Goal: Task Accomplishment & Management: Manage account settings

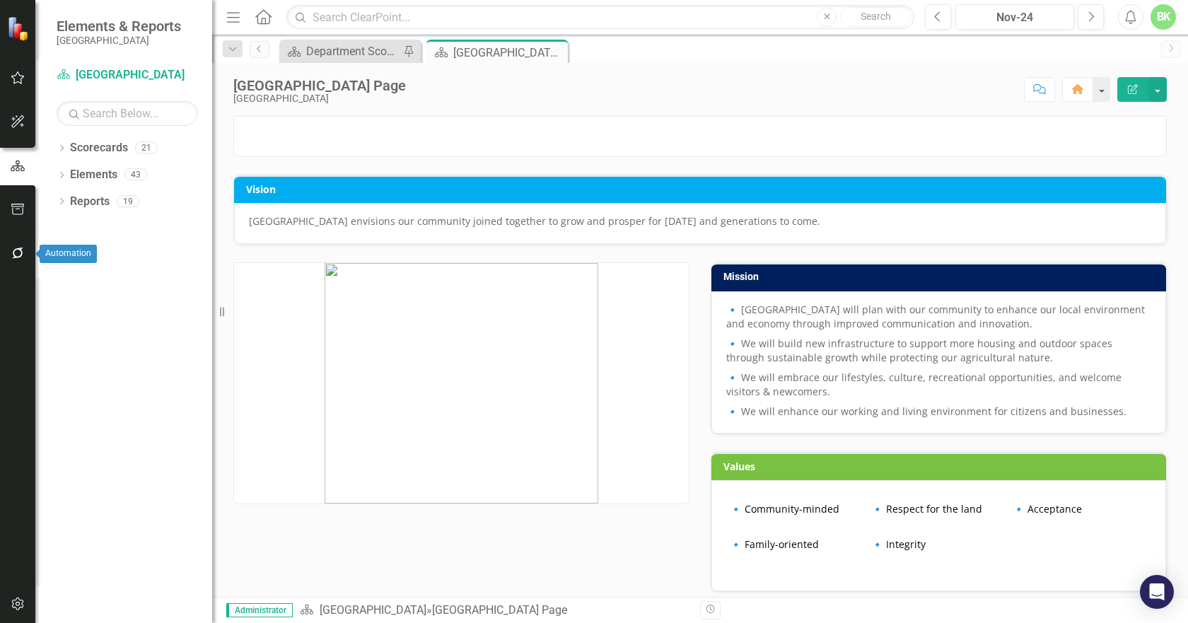
click at [17, 257] on icon "button" at bounding box center [17, 252] width 11 height 11
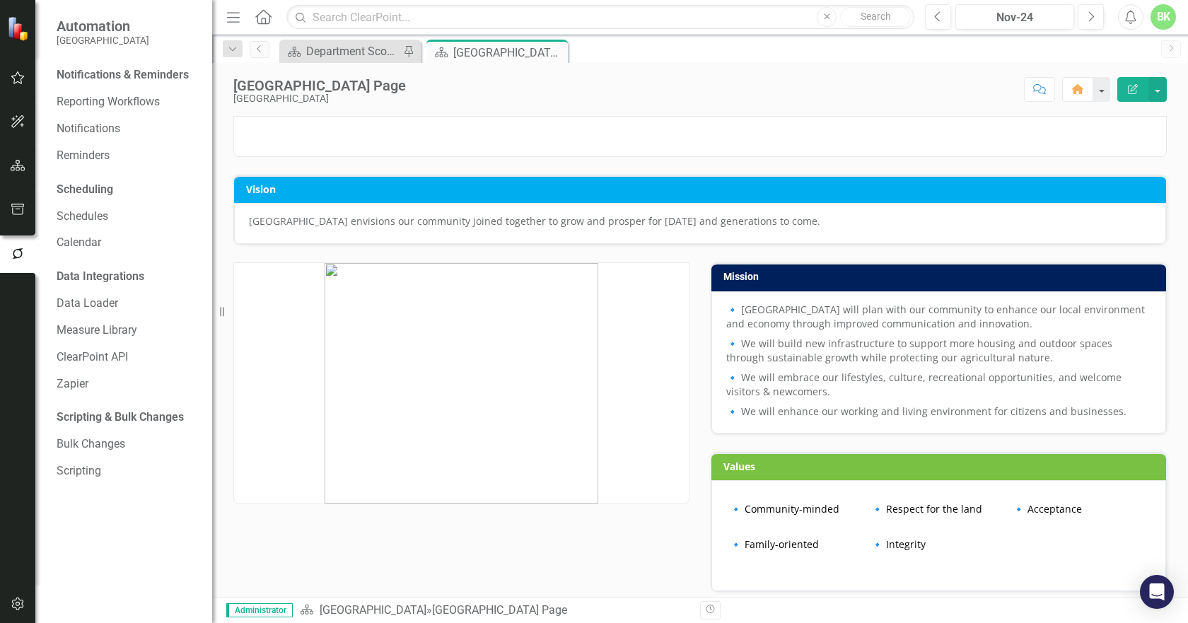
click at [94, 88] on div "Notifications & Reminders" at bounding box center [127, 77] width 141 height 27
click at [103, 103] on link "Reporting Workflows" at bounding box center [127, 102] width 141 height 16
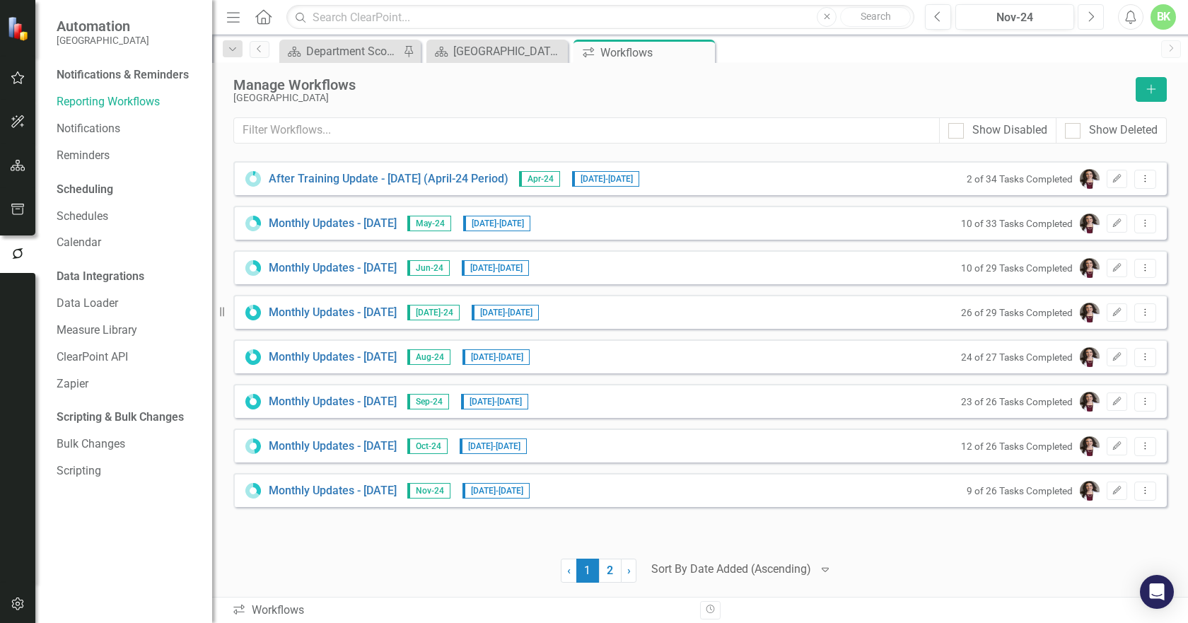
click at [1094, 21] on icon "Next" at bounding box center [1091, 17] width 8 height 13
click at [1094, 21] on body "Automation [GEOGRAPHIC_DATA] Notifications & Reminders Reporting Workflows Noti…" at bounding box center [594, 311] width 1188 height 623
click at [379, 21] on keeper-draggable-element at bounding box center [295, 30] width 168 height 33
click at [1094, 21] on keeper-draggable-element at bounding box center [1026, 31] width 168 height 33
click at [308, 19] on keeper-draggable-element at bounding box center [185, 125] width 246 height 222
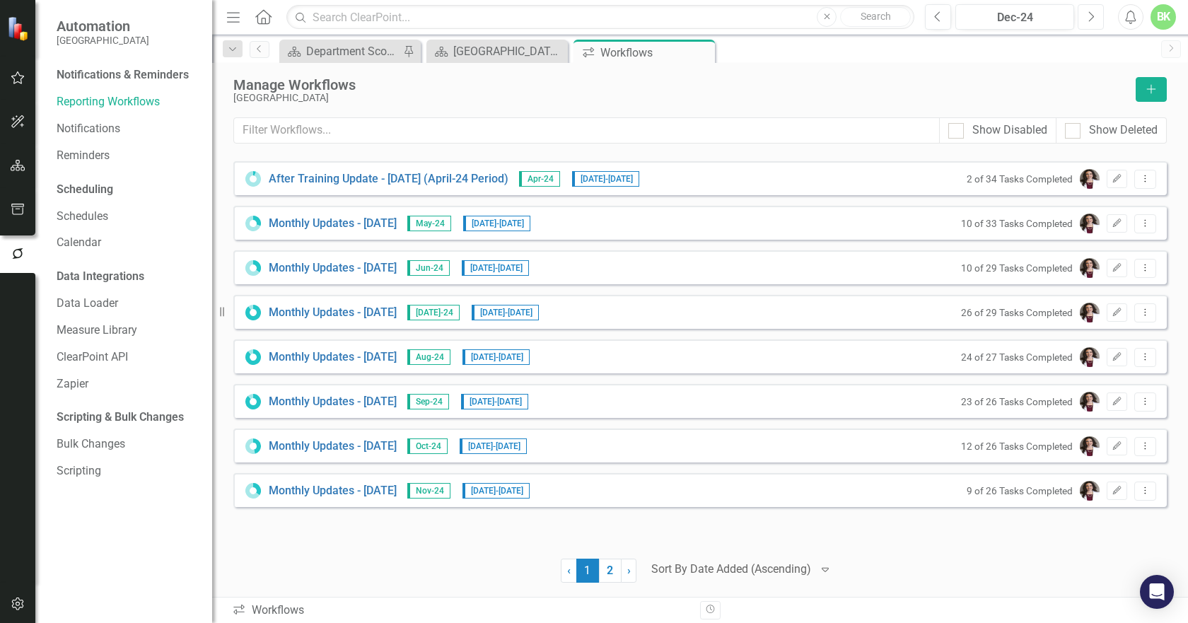
click at [1087, 19] on icon "Next" at bounding box center [1091, 17] width 8 height 13
click at [1088, 19] on icon "Next" at bounding box center [1091, 17] width 8 height 13
click at [1088, 20] on icon "Next" at bounding box center [1091, 17] width 8 height 13
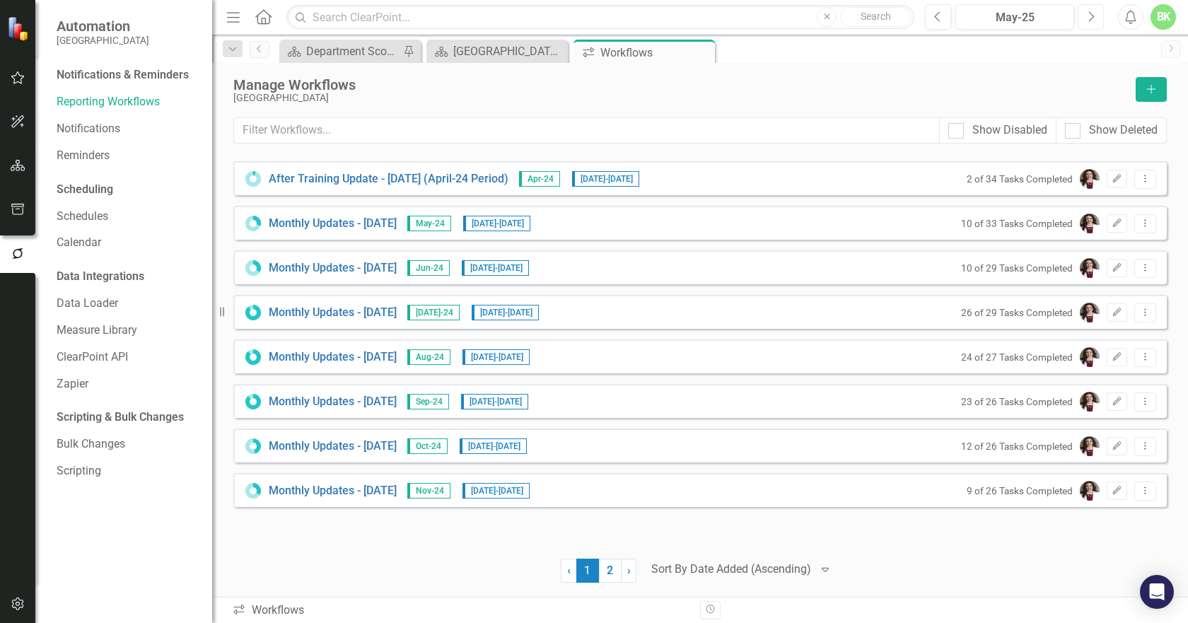
click at [1088, 20] on icon "Next" at bounding box center [1091, 17] width 8 height 13
click at [1088, 21] on icon "Next" at bounding box center [1091, 17] width 8 height 13
click at [619, 573] on link "2" at bounding box center [610, 571] width 23 height 24
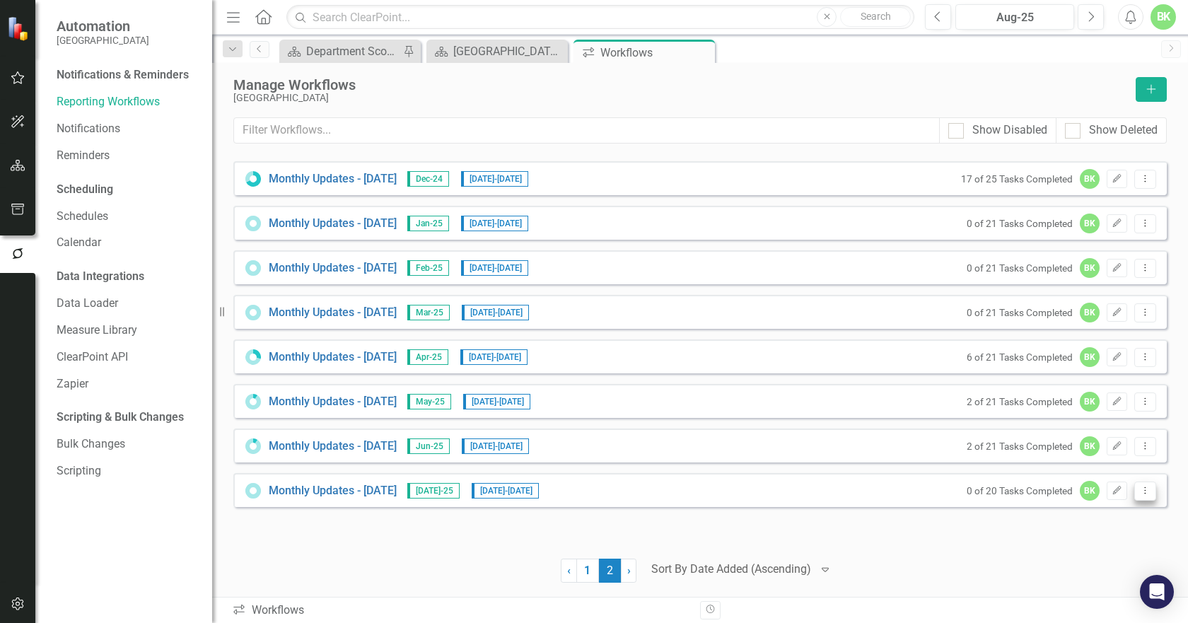
click at [1140, 492] on icon "Dropdown Menu" at bounding box center [1145, 490] width 12 height 9
click at [1087, 569] on link "Copy Duplicate Workflow" at bounding box center [1090, 567] width 131 height 26
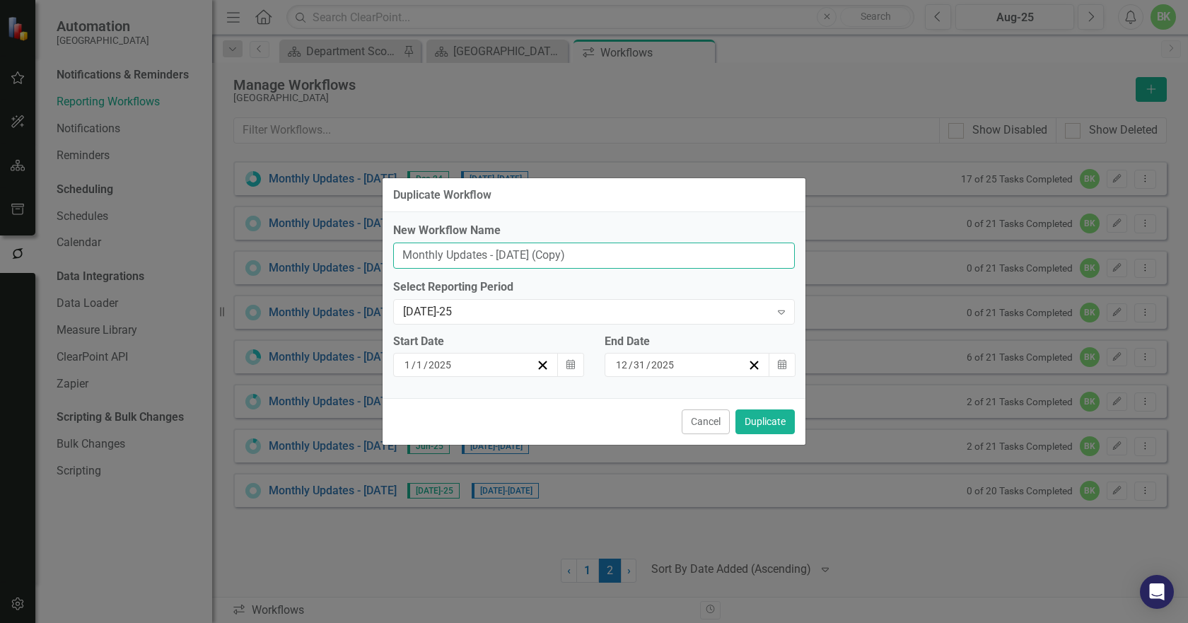
drag, startPoint x: 583, startPoint y: 256, endPoint x: 499, endPoint y: 255, distance: 84.2
click at [499, 255] on input "Monthly Updates - [DATE] (Copy)" at bounding box center [594, 256] width 402 height 26
type input "Monthly Updates - [DATE]"
click at [491, 310] on div "[DATE]-25" at bounding box center [586, 311] width 367 height 16
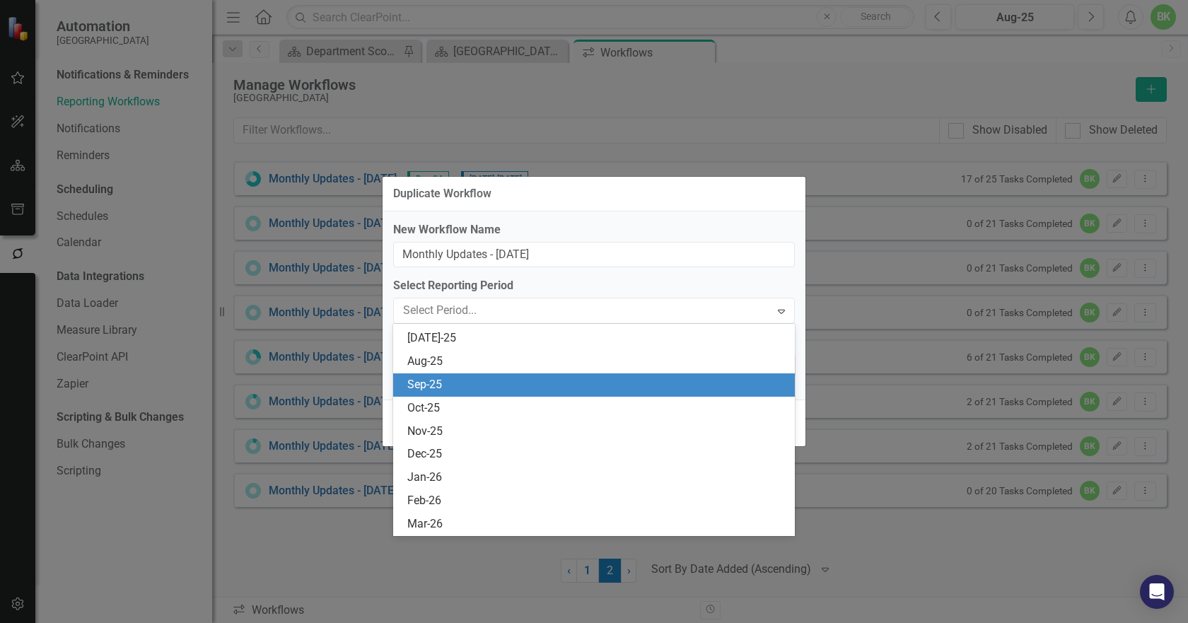
scroll to position [1324, 0]
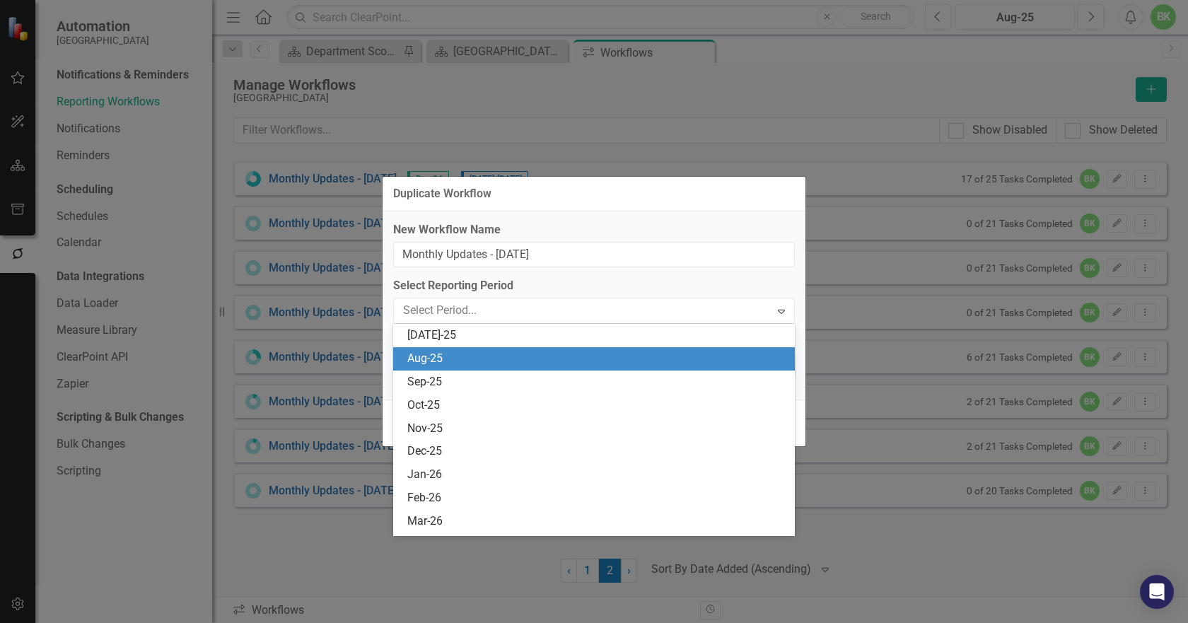
click at [482, 351] on div "Aug-25" at bounding box center [596, 359] width 379 height 16
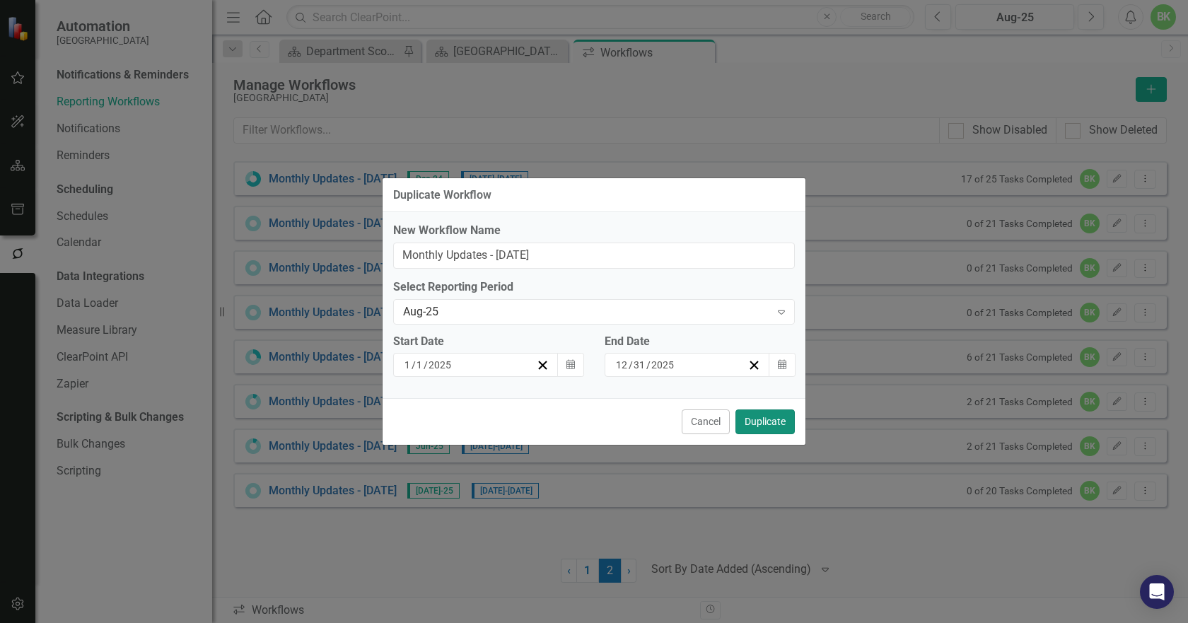
click at [761, 426] on button "Duplicate" at bounding box center [764, 421] width 59 height 25
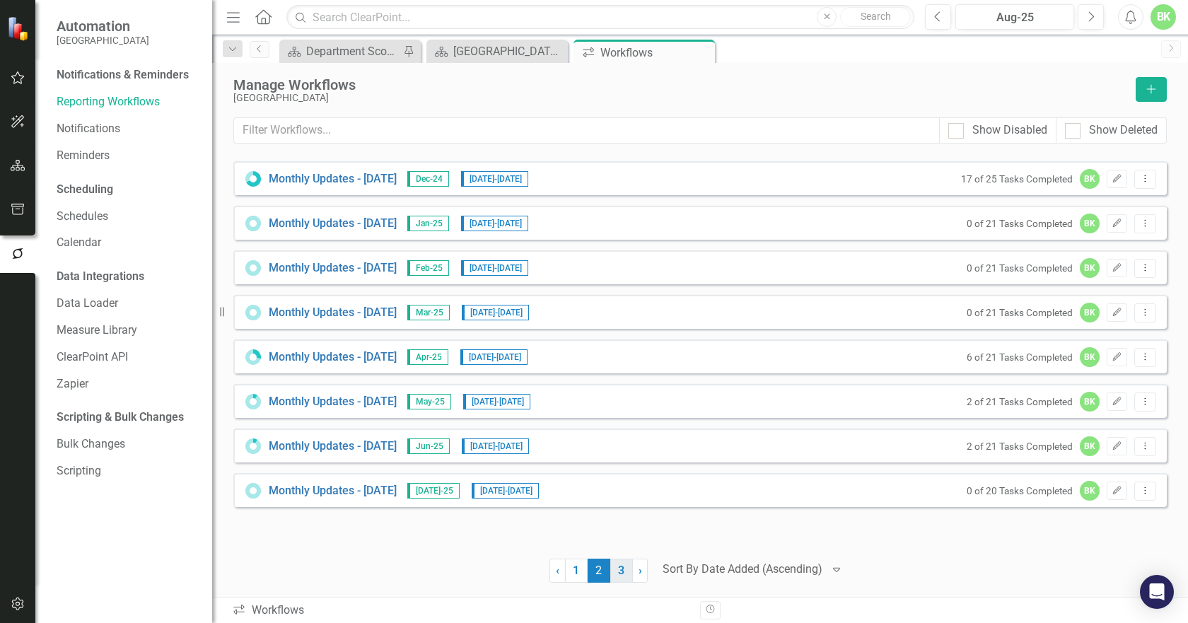
click at [624, 572] on link "3" at bounding box center [621, 571] width 23 height 24
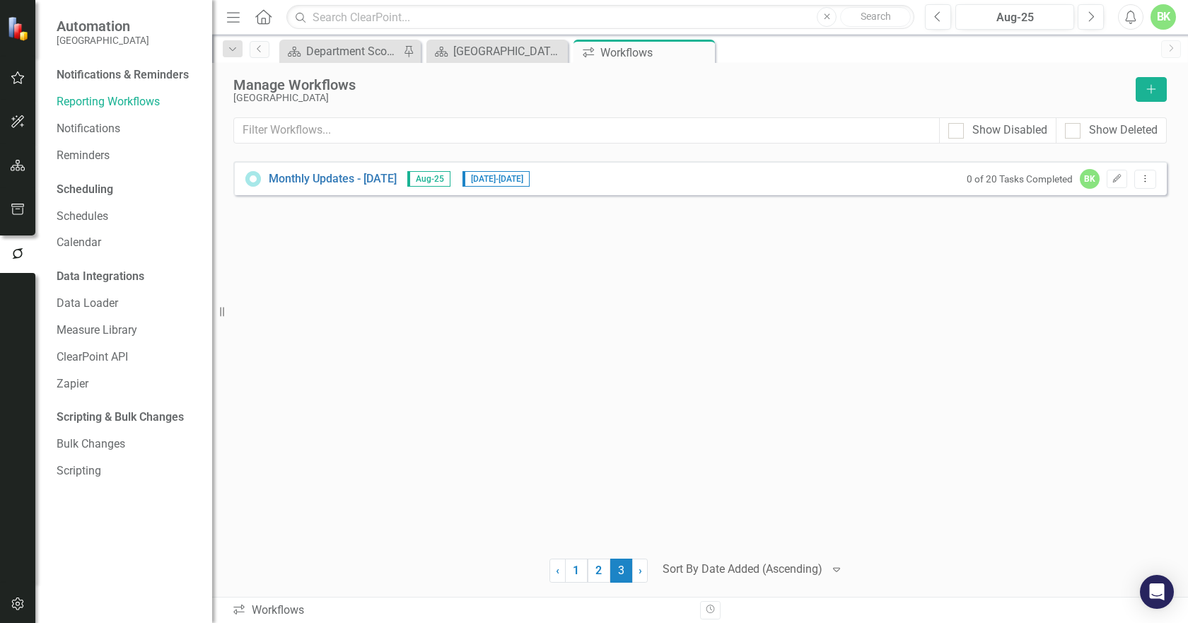
click at [780, 569] on div at bounding box center [743, 569] width 160 height 19
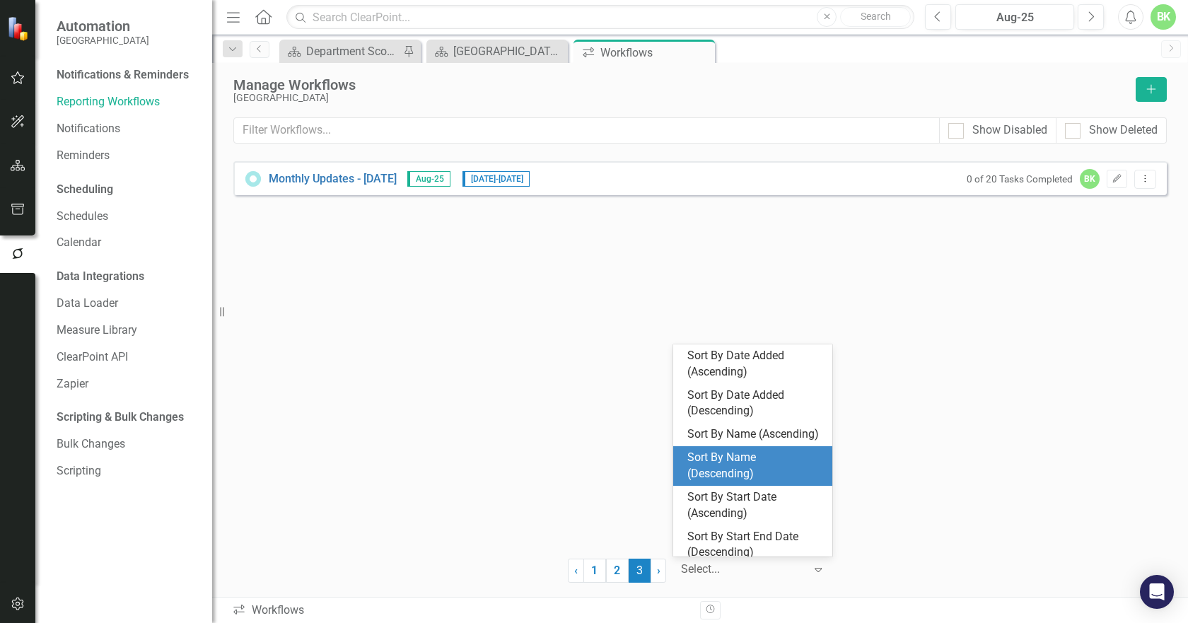
click at [762, 482] on div "Sort By Name (Descending)" at bounding box center [755, 466] width 136 height 33
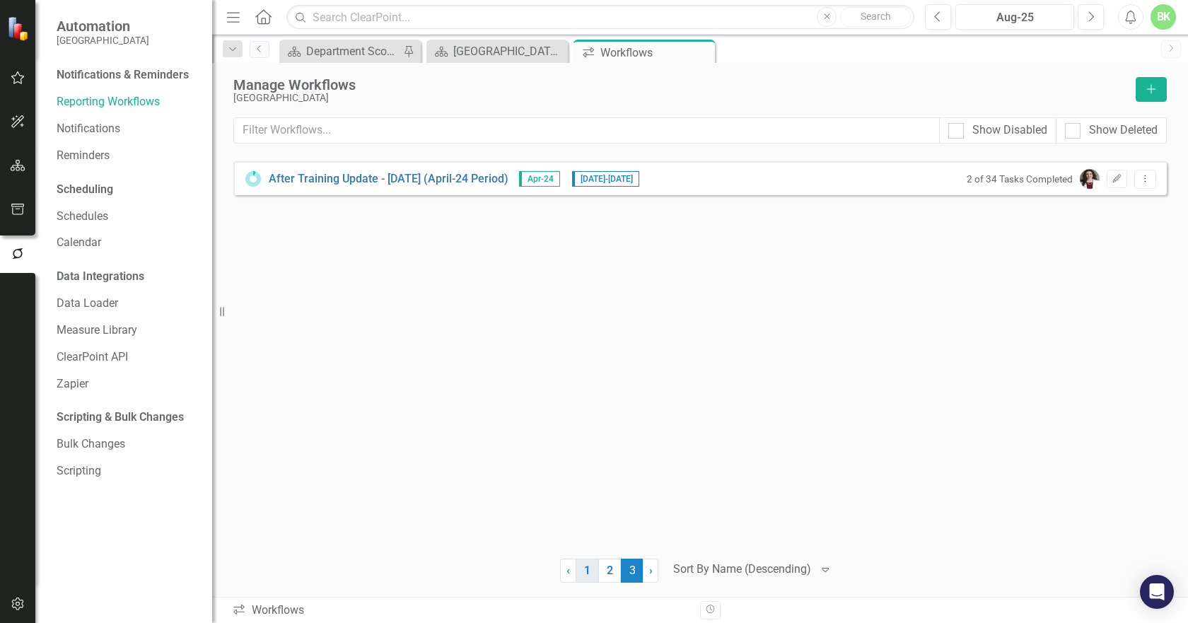
click at [595, 573] on link "1" at bounding box center [587, 571] width 23 height 24
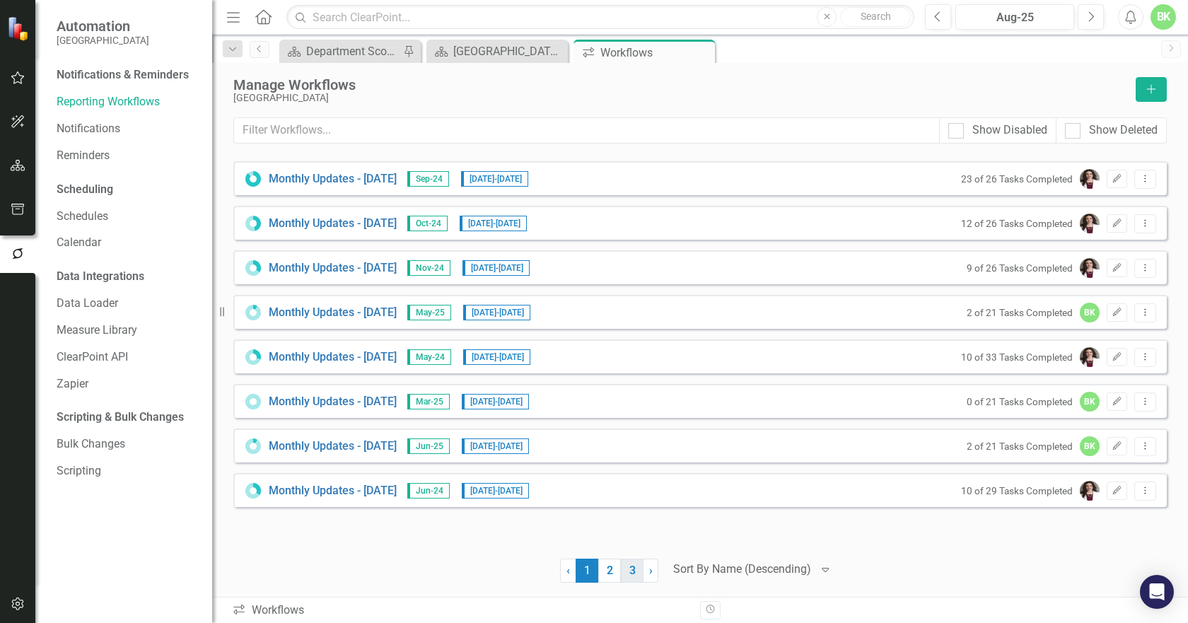
click at [631, 575] on link "3" at bounding box center [632, 571] width 23 height 24
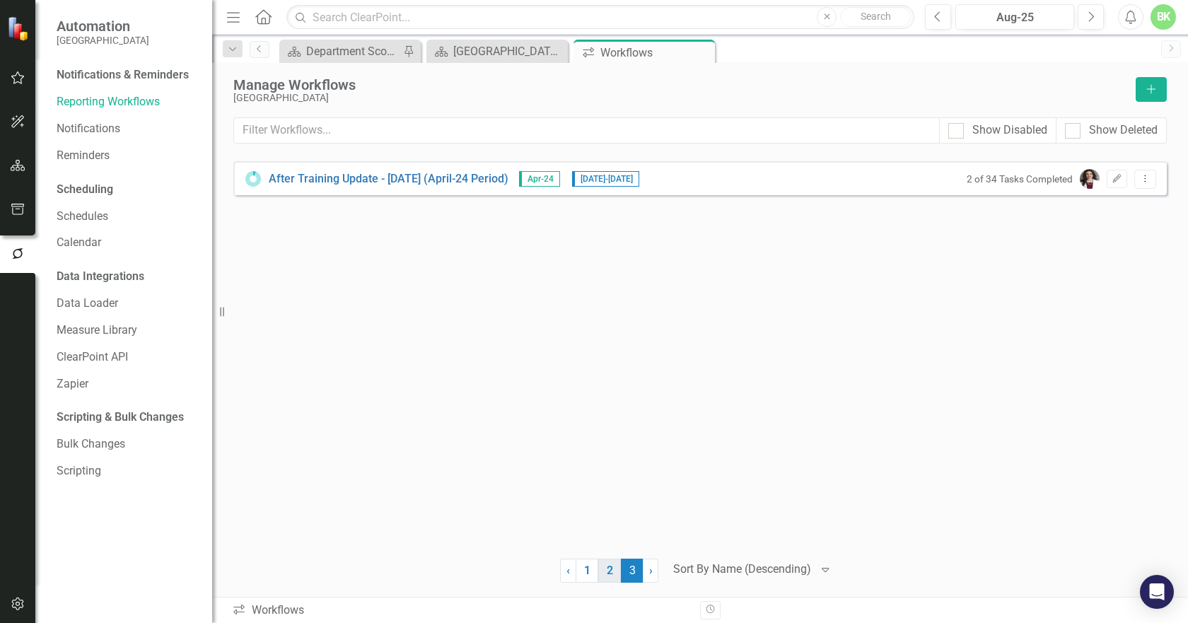
click at [614, 576] on link "2" at bounding box center [609, 571] width 23 height 24
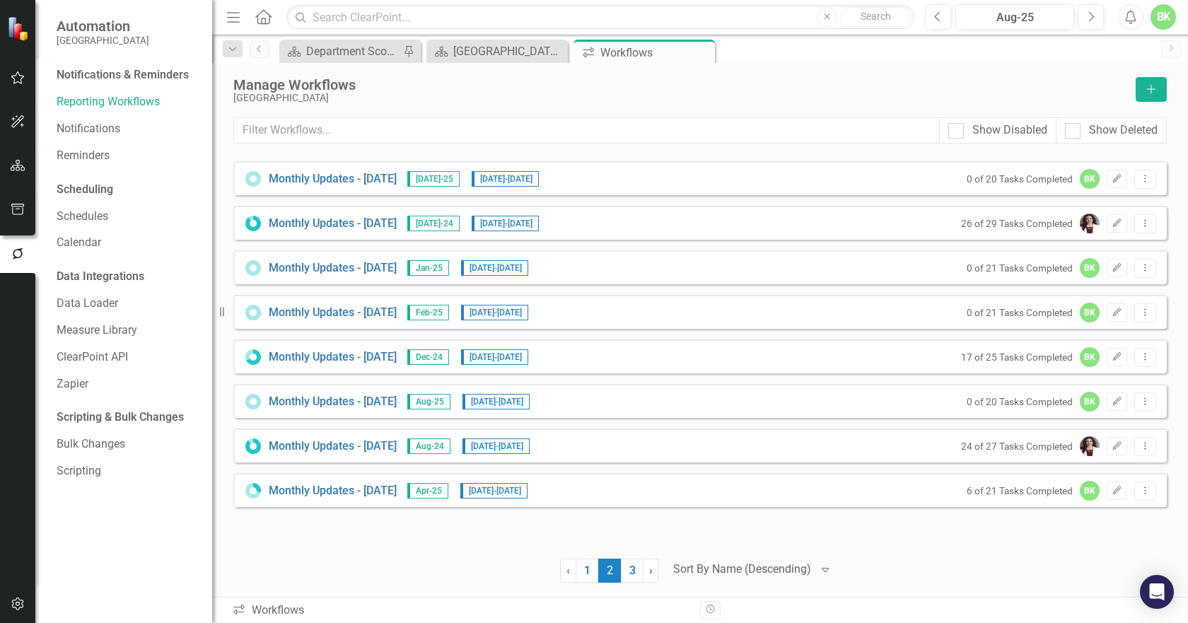
click at [705, 574] on div at bounding box center [742, 569] width 138 height 19
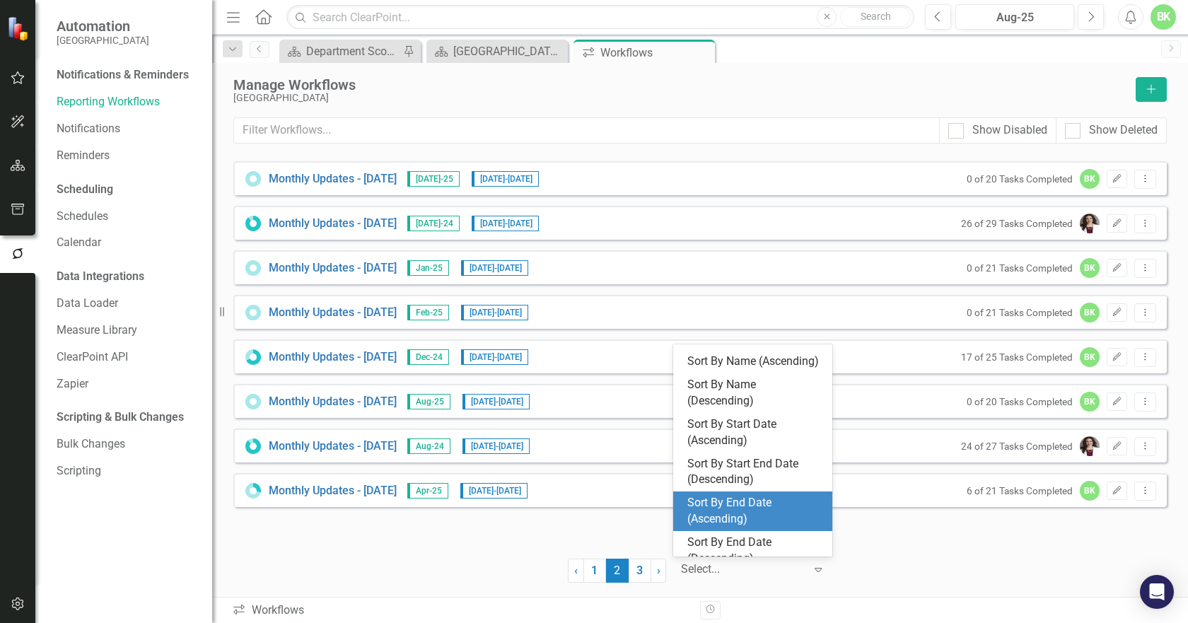
scroll to position [32, 0]
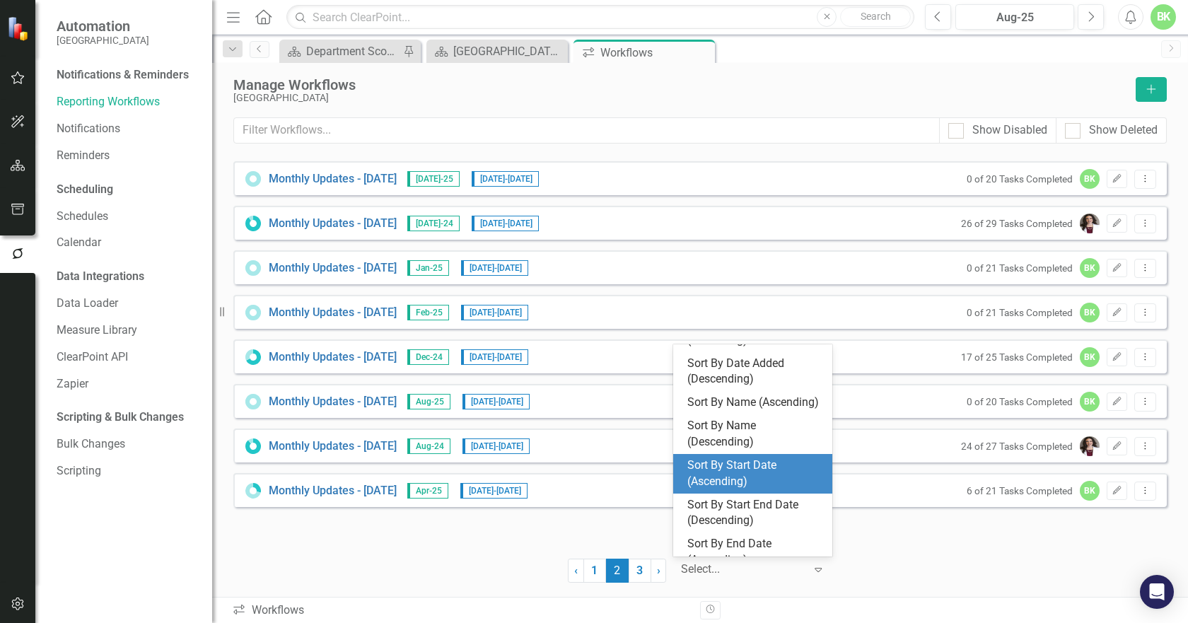
click at [775, 490] on div "Sort By Start Date (Ascending)" at bounding box center [755, 474] width 136 height 33
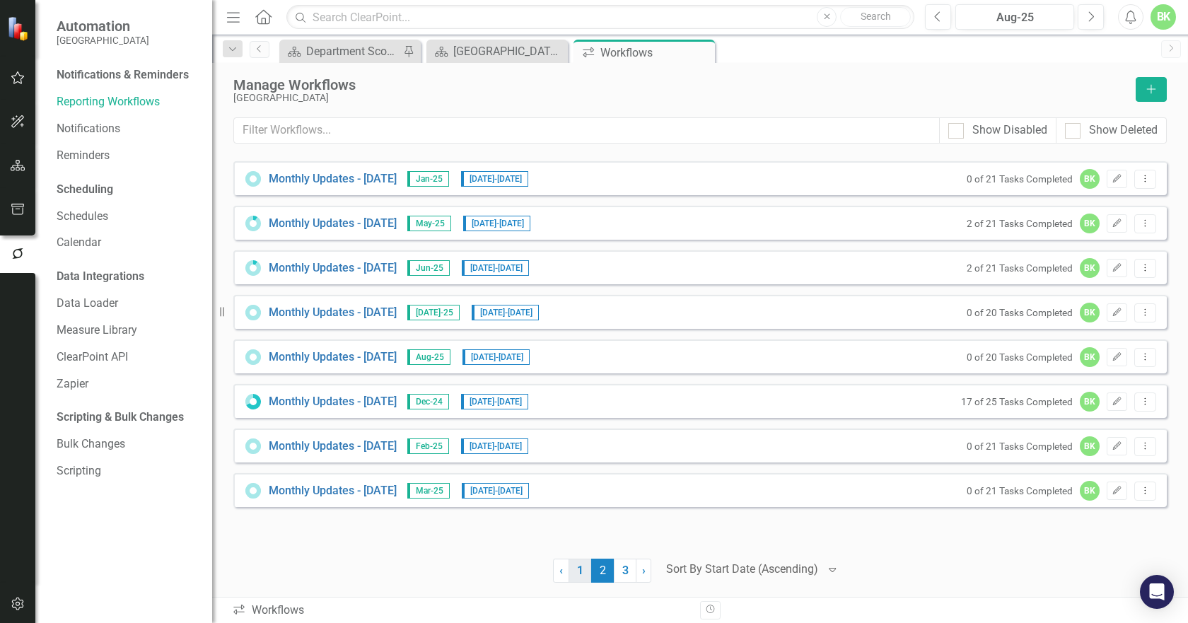
click at [583, 568] on link "1" at bounding box center [580, 571] width 23 height 24
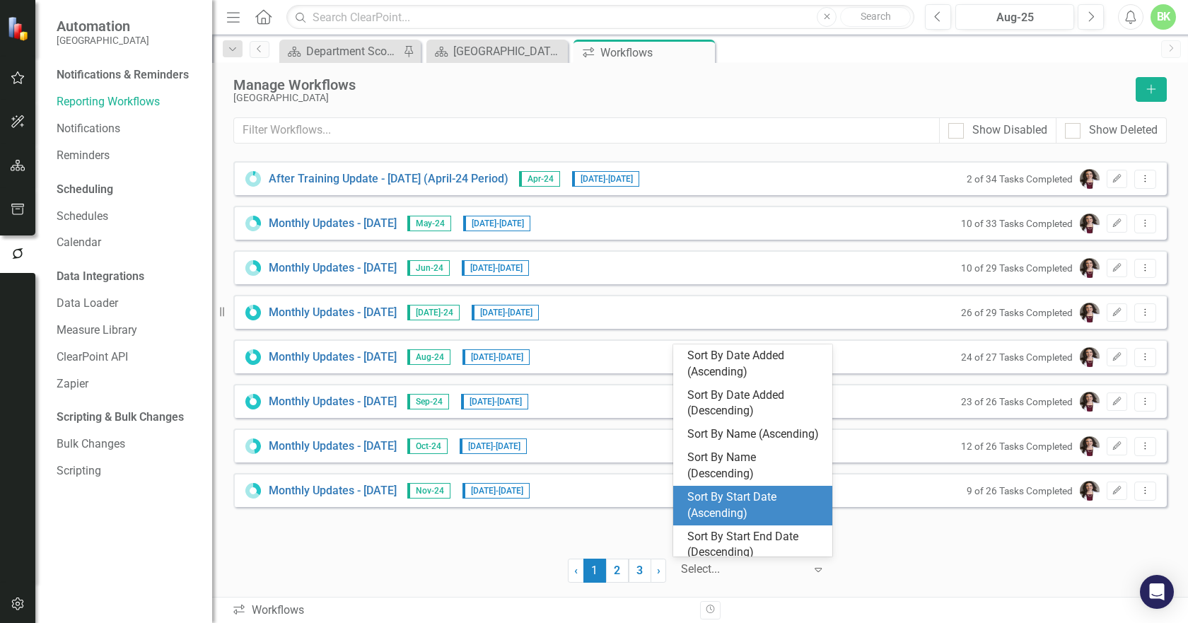
click at [684, 571] on div at bounding box center [743, 569] width 124 height 19
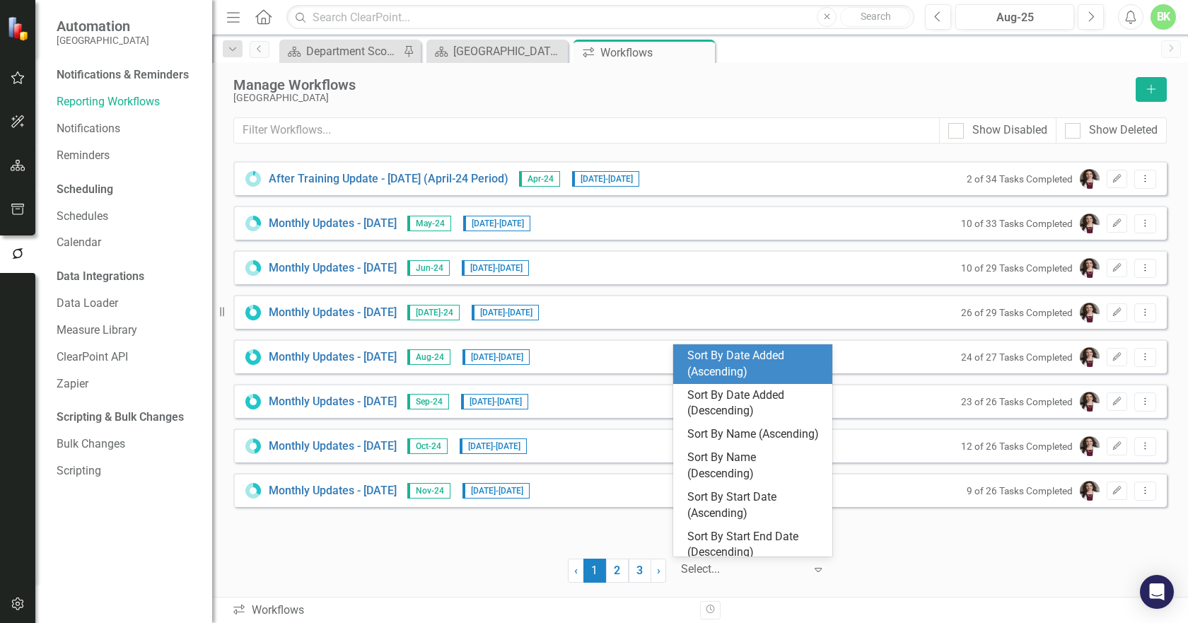
click at [769, 360] on div "Sort By Date Added (Ascending)" at bounding box center [755, 364] width 136 height 33
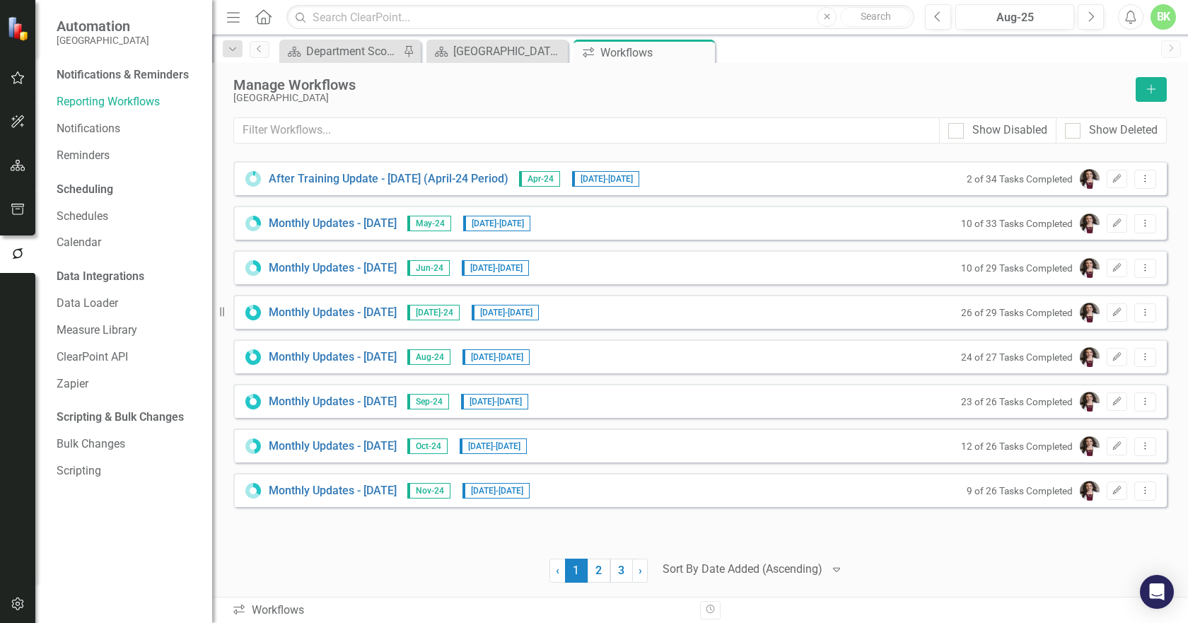
click at [486, 580] on div at bounding box center [391, 571] width 316 height 24
click at [723, 573] on div at bounding box center [743, 569] width 160 height 19
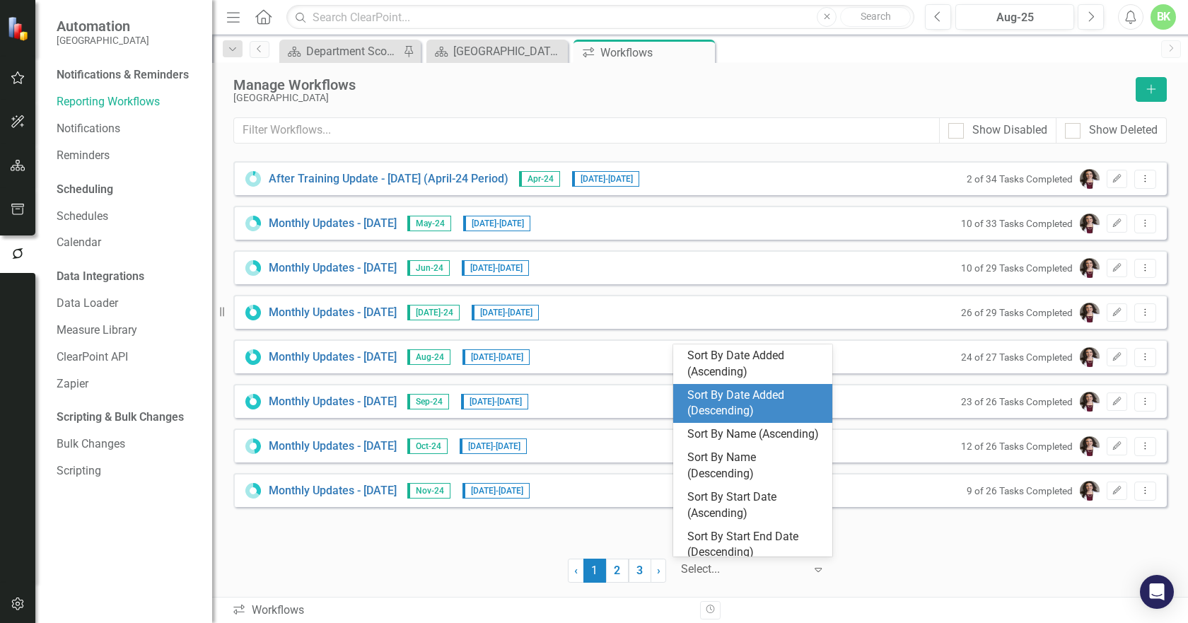
click at [714, 398] on div "Sort By Date Added (Descending)" at bounding box center [755, 404] width 136 height 33
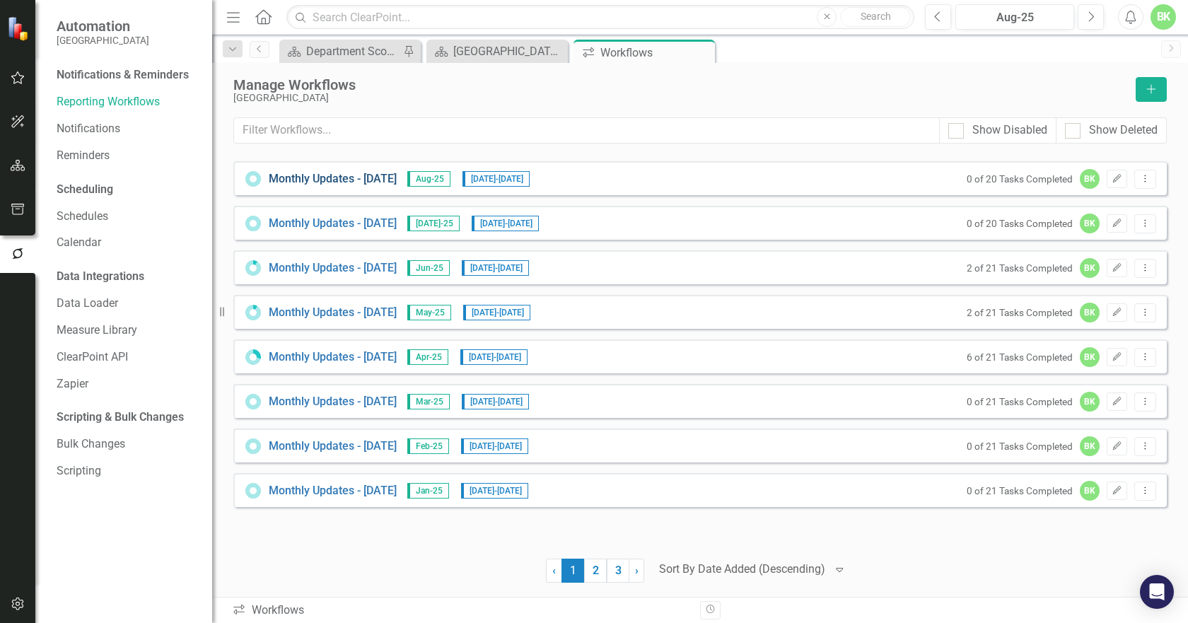
click at [330, 177] on link "Monthly Updates - [DATE]" at bounding box center [333, 179] width 128 height 16
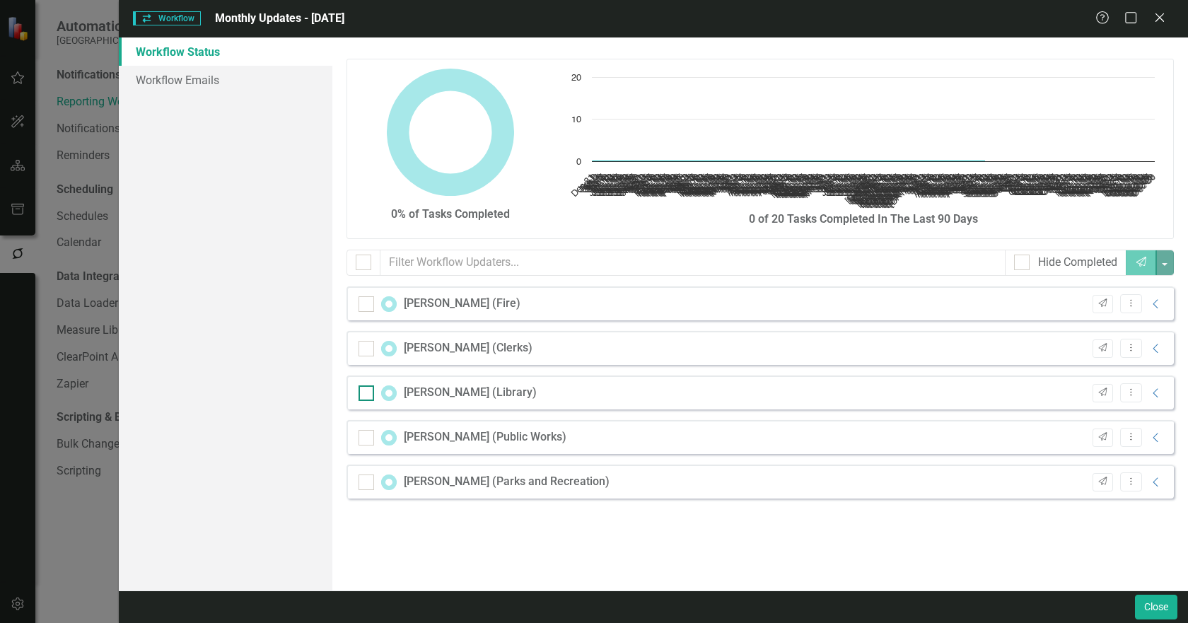
checkbox input "false"
click at [1170, 21] on div "Help Maximize Close" at bounding box center [1134, 19] width 78 height 16
click at [1163, 20] on icon "Close" at bounding box center [1159, 17] width 18 height 13
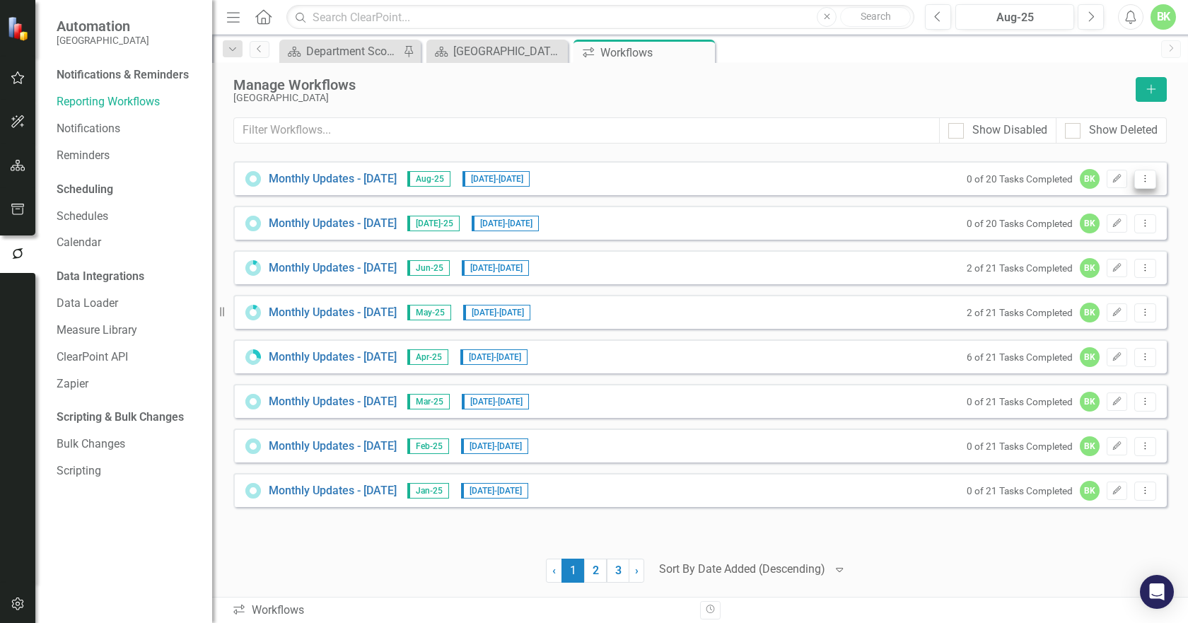
click at [1142, 180] on icon "Dropdown Menu" at bounding box center [1145, 178] width 12 height 9
click at [394, 183] on link "Monthly Updates - [DATE]" at bounding box center [333, 179] width 128 height 16
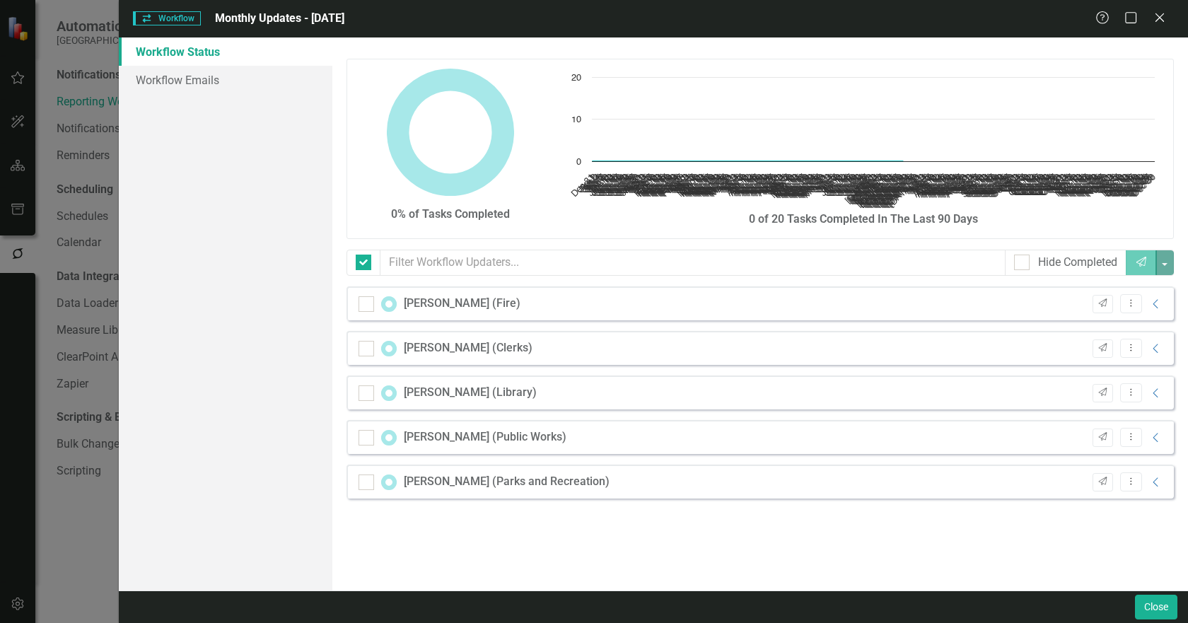
checkbox input "false"
click at [206, 85] on link "Workflow Emails" at bounding box center [226, 80] width 214 height 28
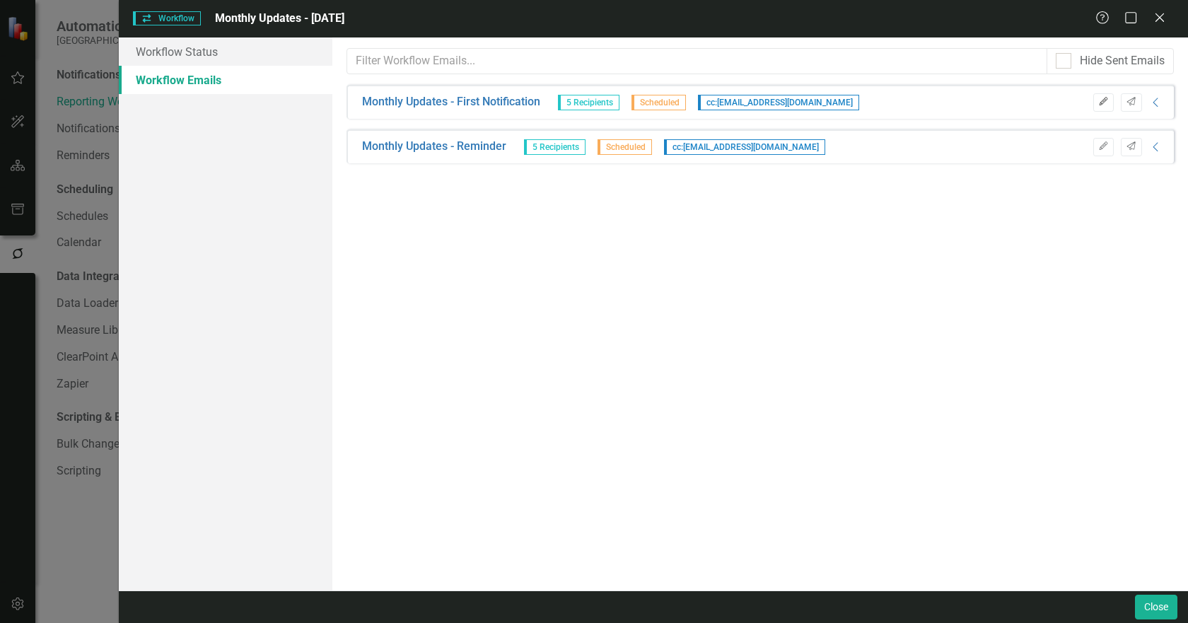
click at [1107, 107] on button "Edit" at bounding box center [1103, 102] width 21 height 18
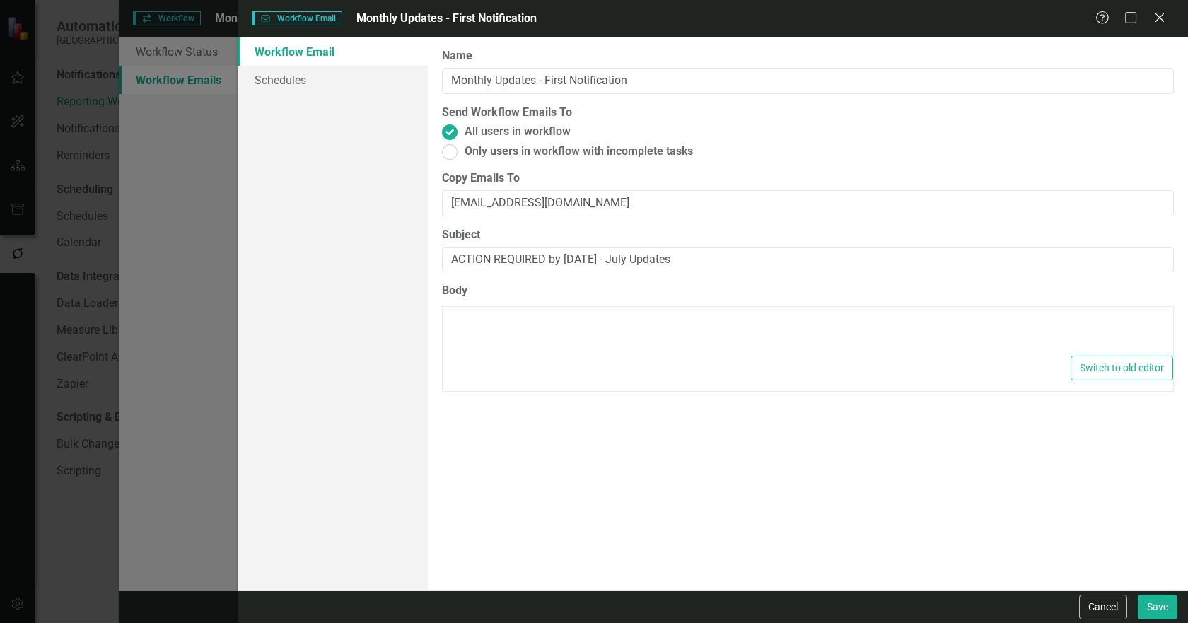
type textarea "<p>Dear {FirstName},</p> <p>Please log in to ClearPoint and update the followin…"
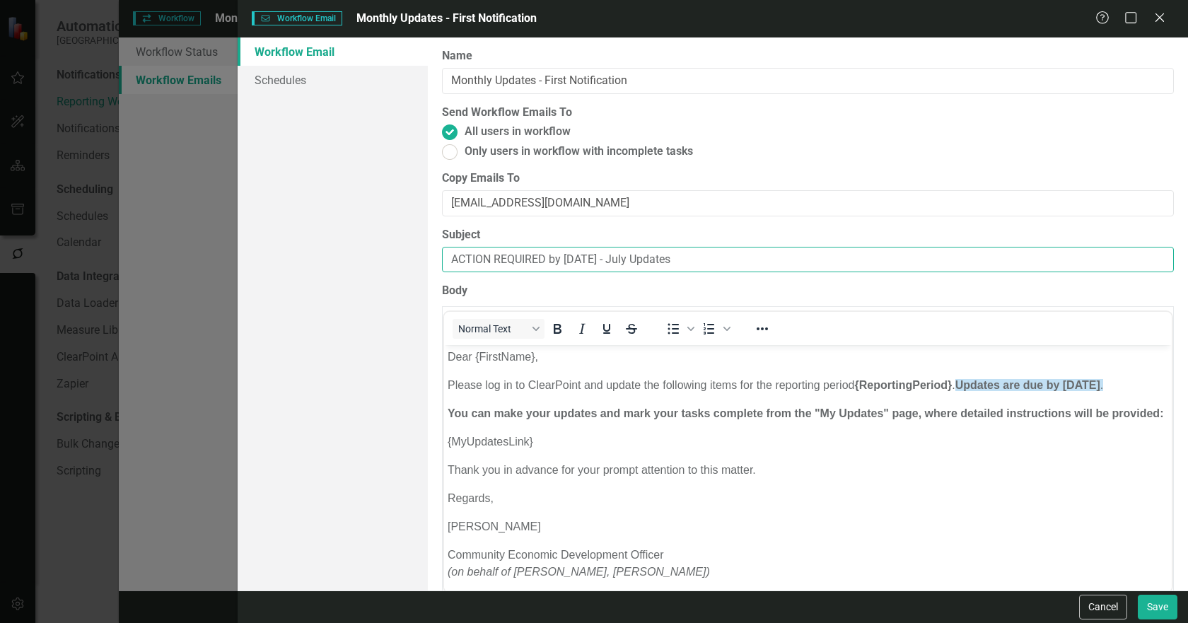
drag, startPoint x: 564, startPoint y: 260, endPoint x: 622, endPoint y: 258, distance: 58.7
click at [622, 258] on input "ACTION REQUIRED by [DATE] - July Updates" at bounding box center [808, 260] width 732 height 26
click at [620, 258] on input "ACTION REQUIRED by September - July Updates" at bounding box center [808, 260] width 732 height 26
type input "ACTION REQUIRED by [DATE] - August Updates"
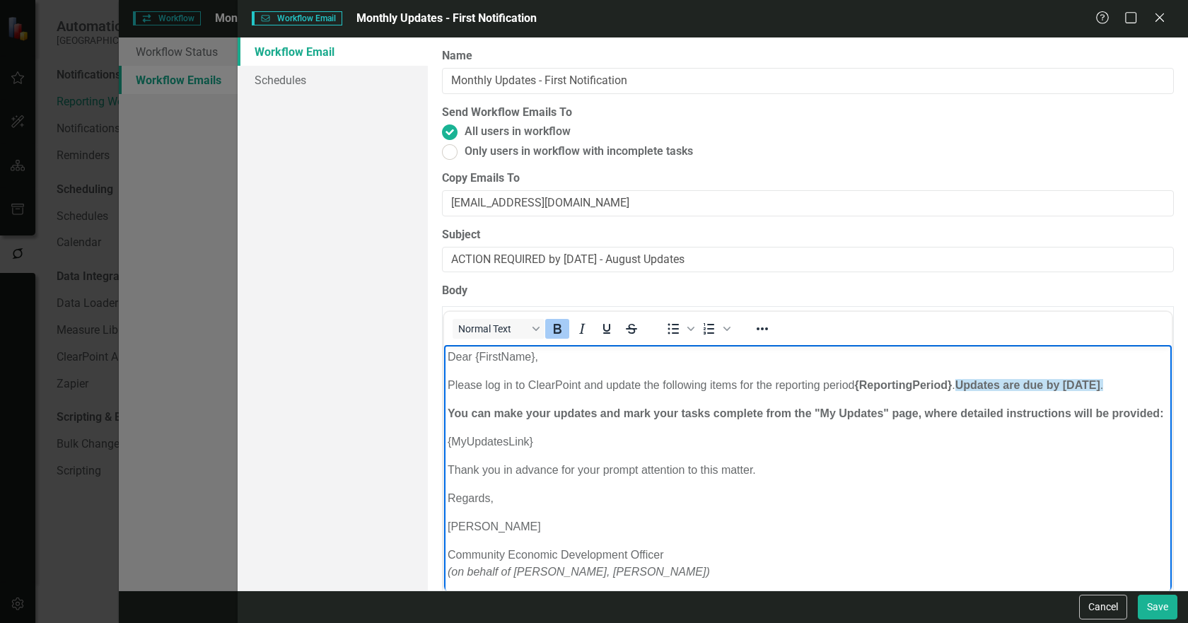
drag, startPoint x: 1068, startPoint y: 382, endPoint x: 1131, endPoint y: 379, distance: 62.3
click at [1100, 379] on strong "Updates are due by [DATE]" at bounding box center [1027, 385] width 145 height 12
click at [483, 394] on p "Please log in to ClearPoint and update the following items for the reporting pe…" at bounding box center [807, 385] width 721 height 17
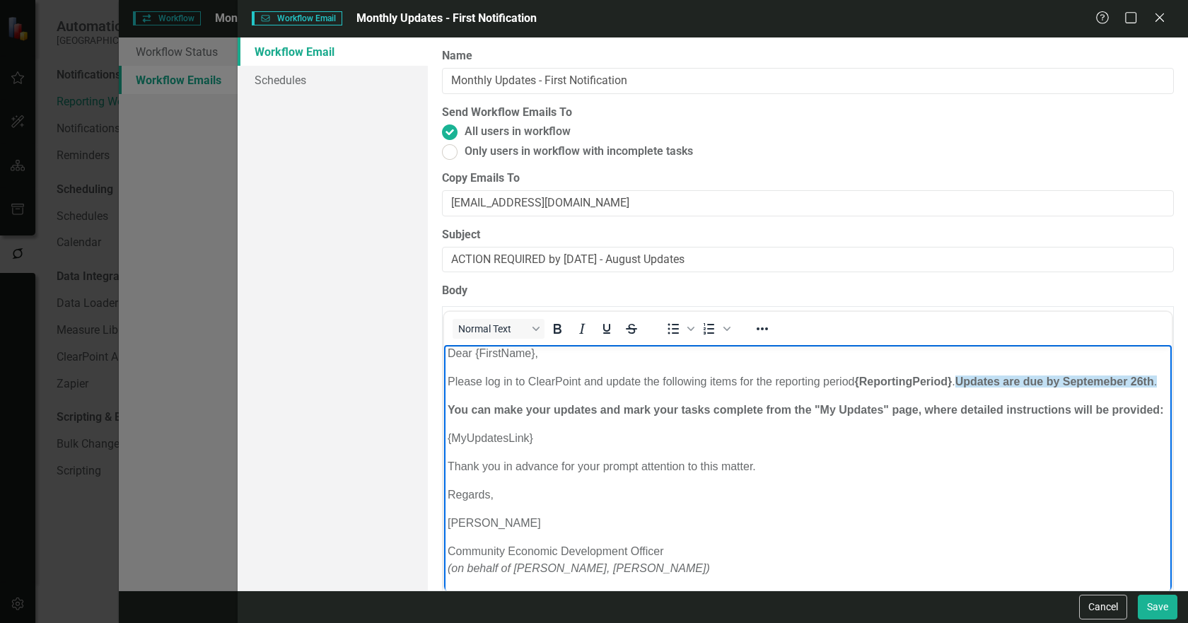
scroll to position [37, 0]
click at [1150, 610] on button "Save" at bounding box center [1158, 607] width 40 height 25
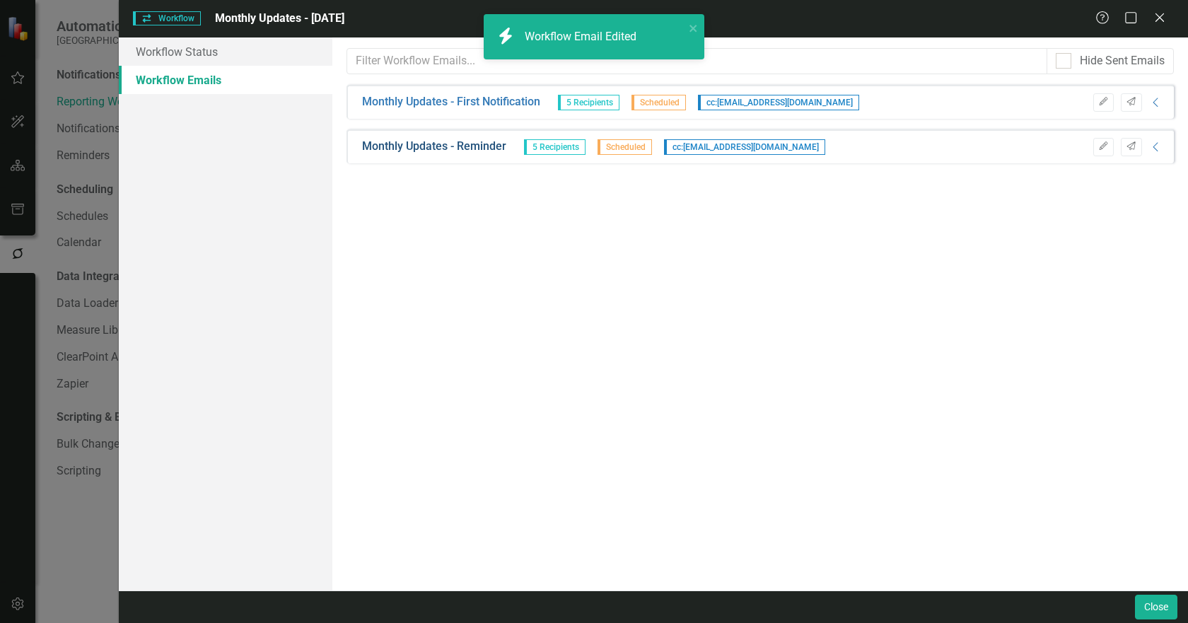
click at [1099, 99] on icon "Edit" at bounding box center [1103, 102] width 11 height 8
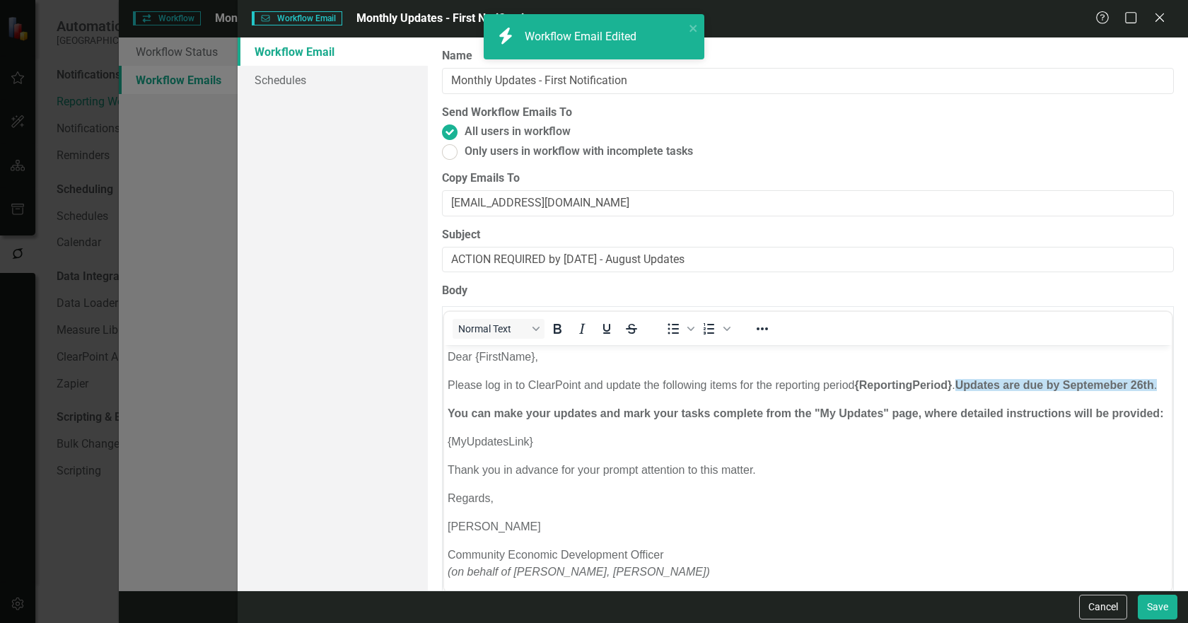
scroll to position [0, 0]
click at [313, 79] on link "Schedules" at bounding box center [333, 80] width 190 height 28
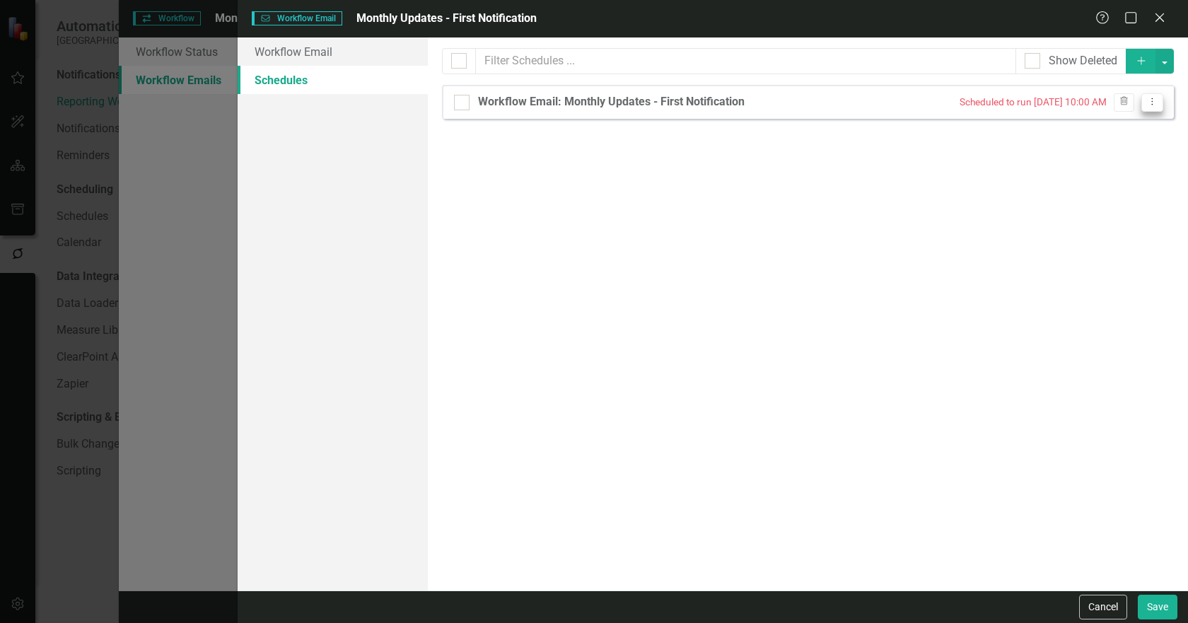
click at [1155, 105] on icon "Dropdown Menu" at bounding box center [1152, 101] width 12 height 9
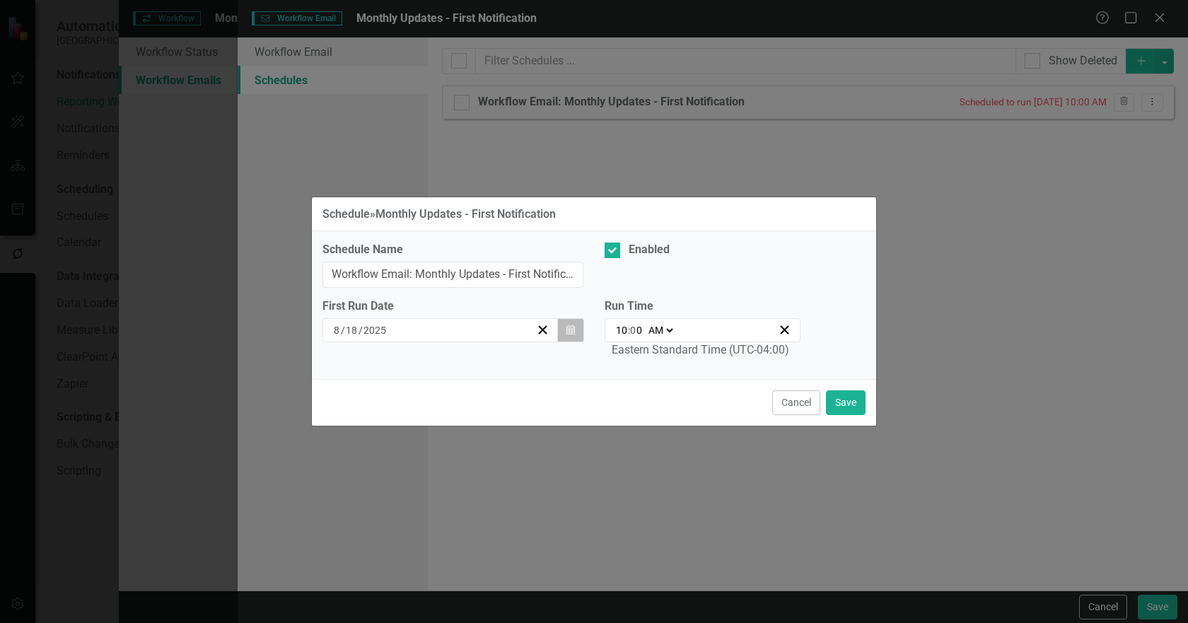
click at [569, 330] on icon "button" at bounding box center [570, 330] width 8 height 10
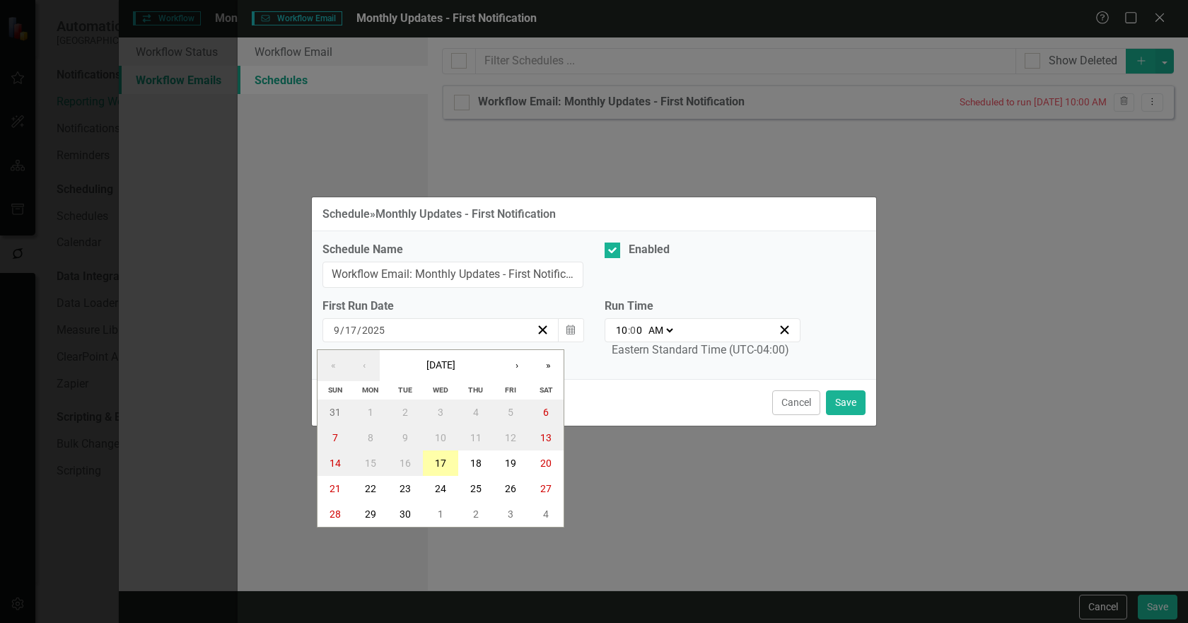
click at [440, 460] on abbr "17" at bounding box center [440, 463] width 11 height 11
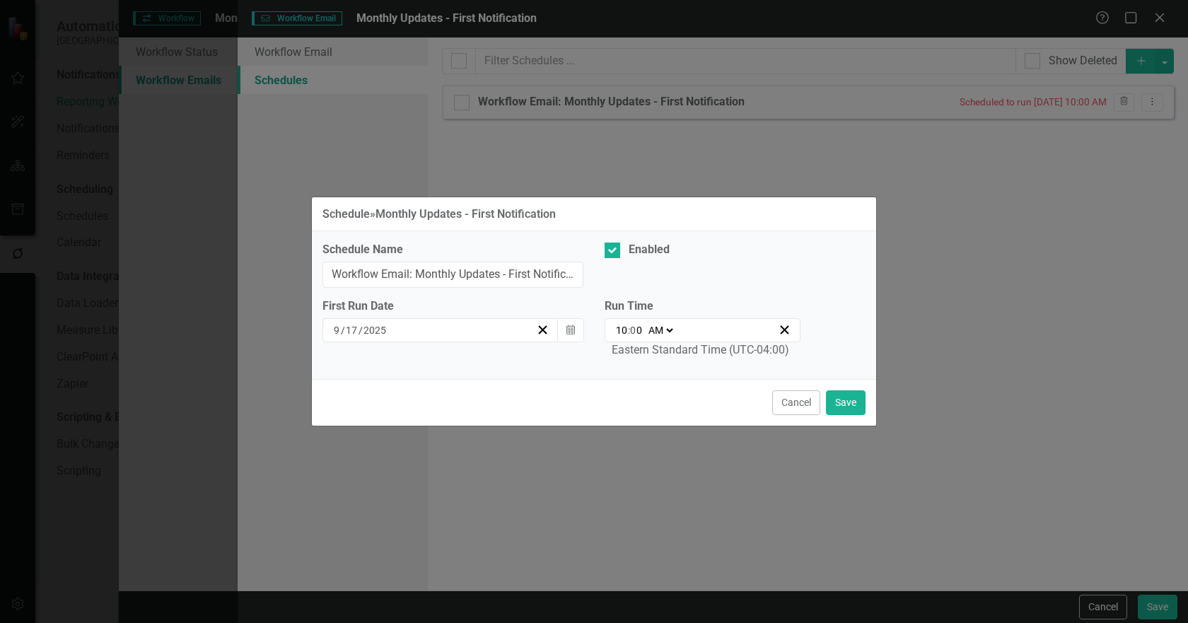
click at [682, 328] on div "10:00 10 : 0 0 AM PM" at bounding box center [696, 330] width 164 height 14
click at [670, 330] on select "AM PM" at bounding box center [660, 330] width 30 height 14
click at [626, 325] on input "10" at bounding box center [621, 330] width 13 height 14
type input "01:00"
type input "1"
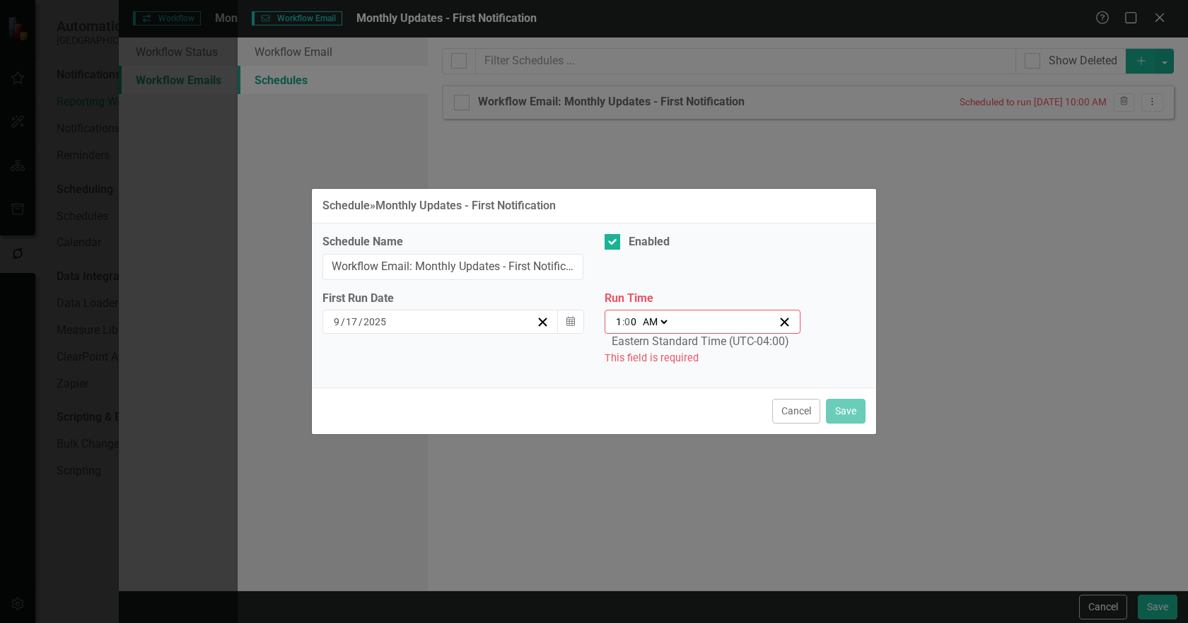
type input "11:00"
type input "11"
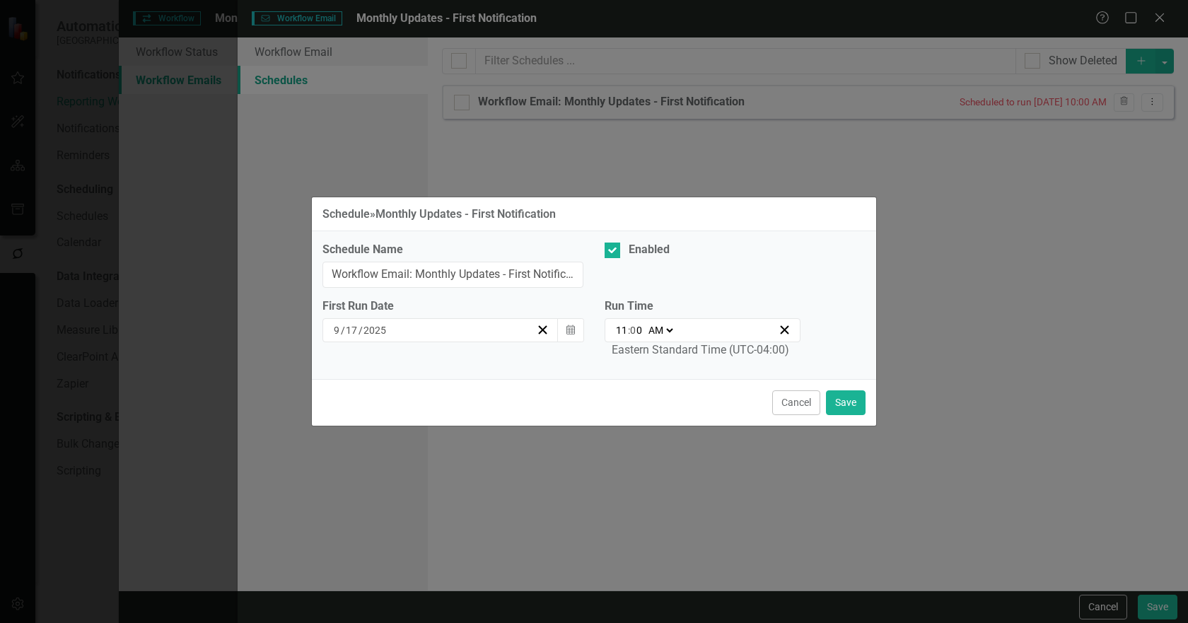
type input "11:02"
type input "2"
type input "11:20"
type input "15"
type input "11:15"
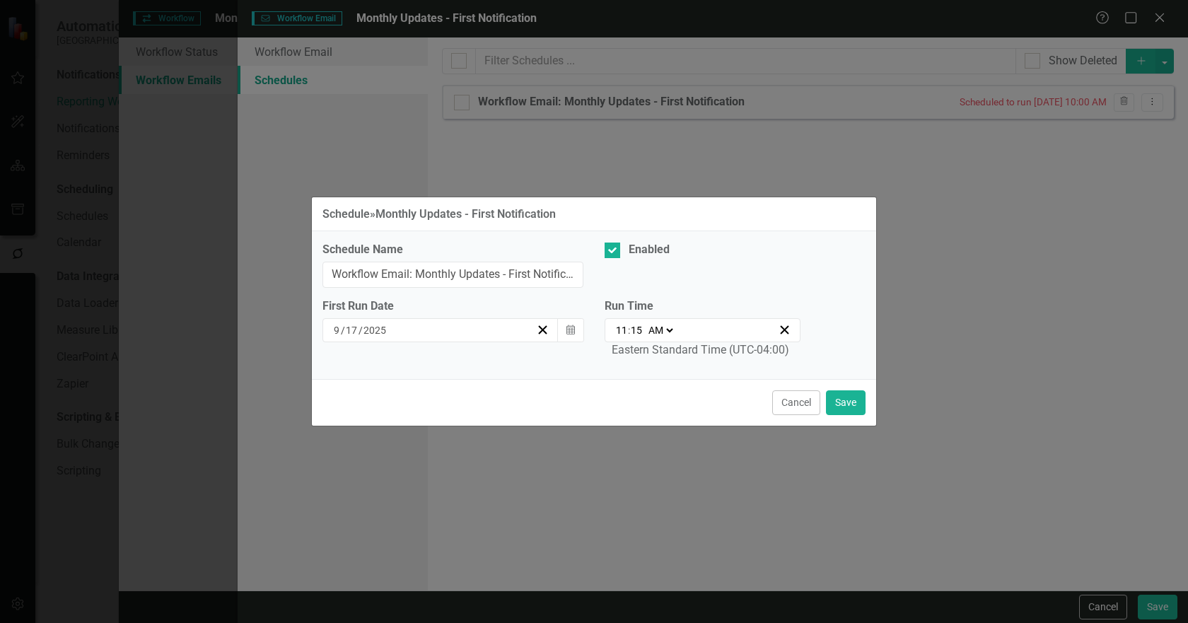
click at [682, 400] on div "Cancel Save" at bounding box center [594, 402] width 564 height 47
drag, startPoint x: 499, startPoint y: 276, endPoint x: 610, endPoint y: 274, distance: 110.3
click at [610, 274] on div "Schedule Name Workflow Email: Monthly Updates - First Notification Enabled" at bounding box center [594, 270] width 564 height 57
click at [519, 279] on input "Workflow Email: Monthly Updates - First Notification" at bounding box center [452, 275] width 261 height 26
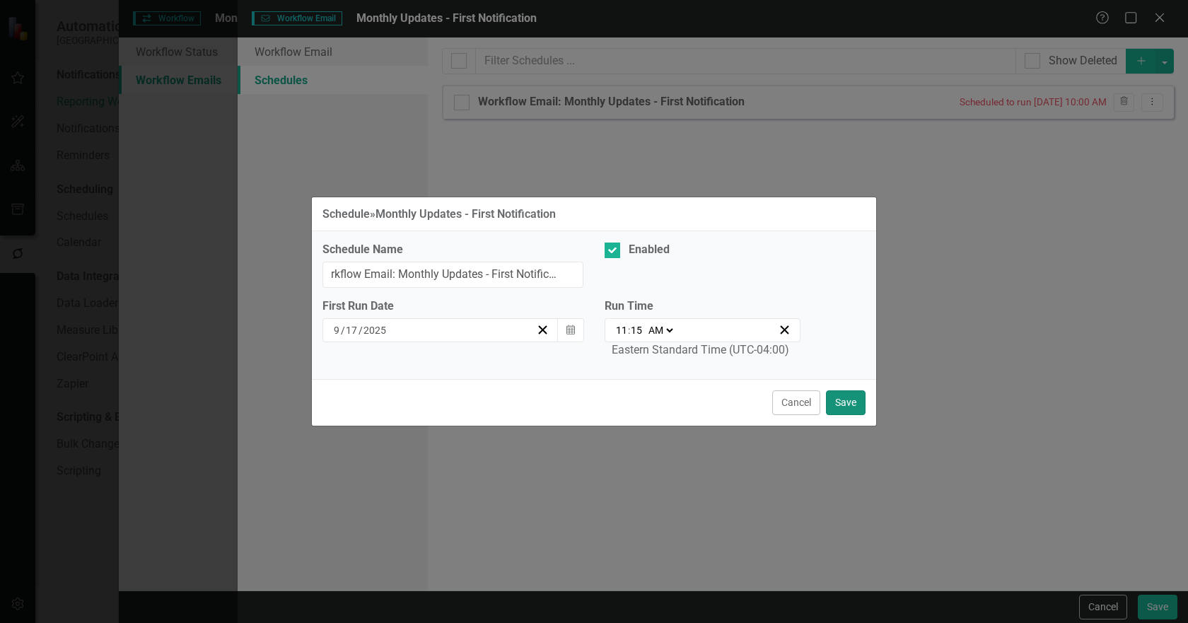
click at [844, 404] on button "Save" at bounding box center [846, 402] width 40 height 25
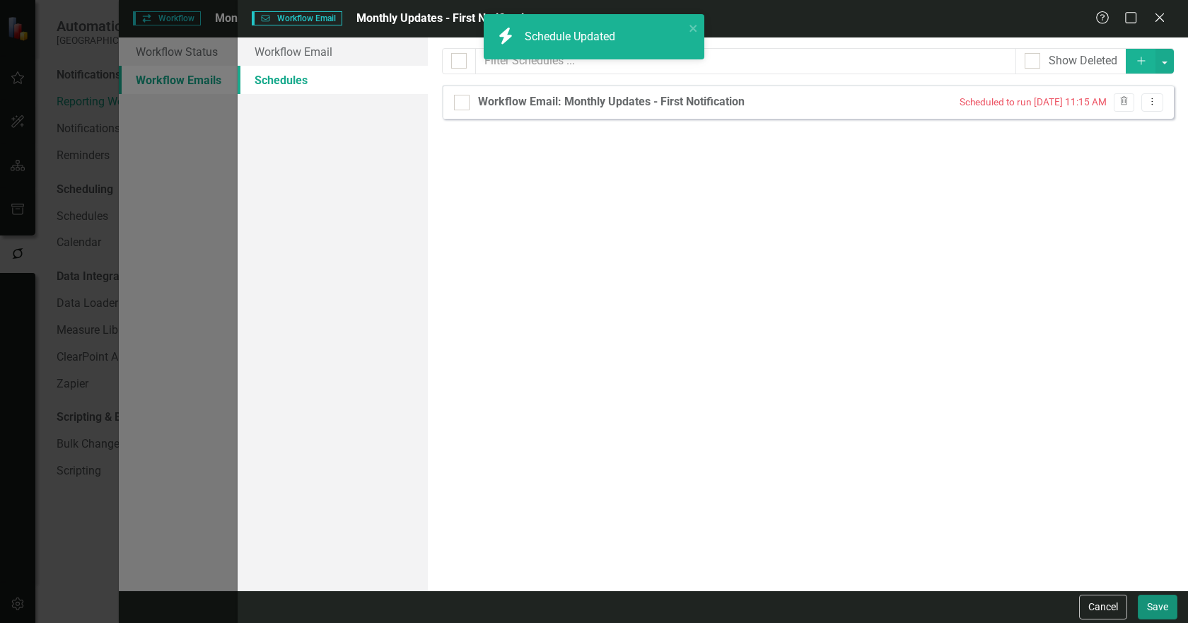
click at [1160, 604] on button "Save" at bounding box center [1158, 607] width 40 height 25
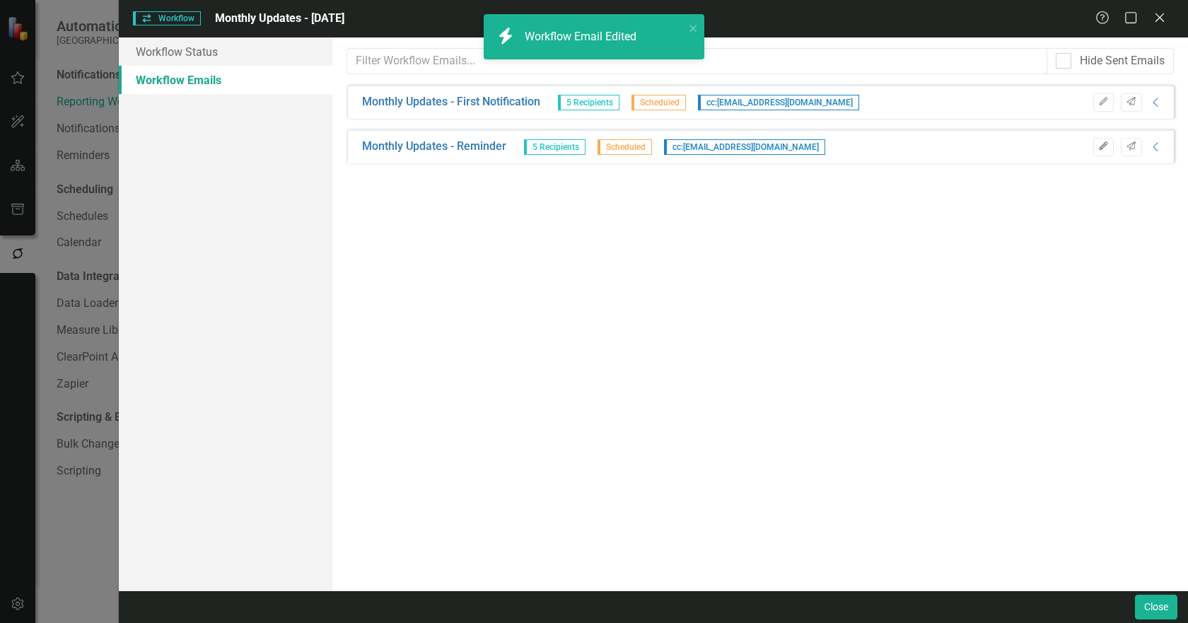
click at [1100, 145] on icon "Edit" at bounding box center [1103, 146] width 11 height 8
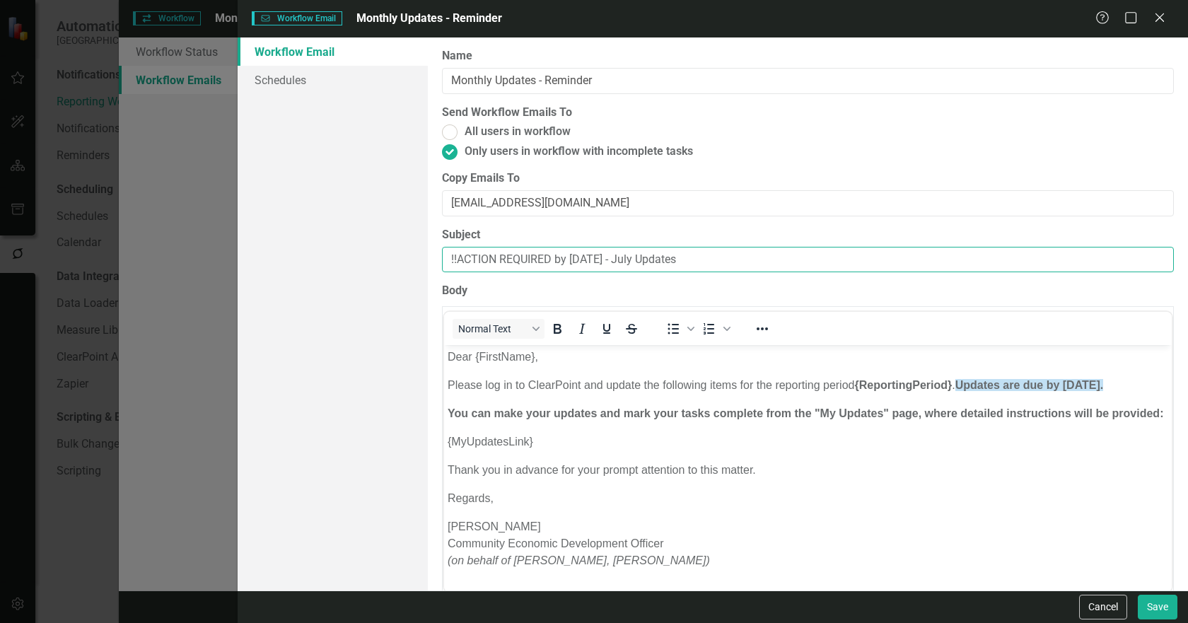
drag, startPoint x: 610, startPoint y: 260, endPoint x: 620, endPoint y: 259, distance: 10.6
click at [620, 259] on input "!!ACTION REQUIRED by [DATE] - July Updates" at bounding box center [808, 260] width 732 height 26
drag, startPoint x: 663, startPoint y: 260, endPoint x: 677, endPoint y: 259, distance: 14.2
click at [677, 259] on input "!!ACTION REQUIRED by [DATE] - July Updates" at bounding box center [808, 260] width 732 height 26
type input "!!ACTION REQUIRED by [DATE] - August Updates"
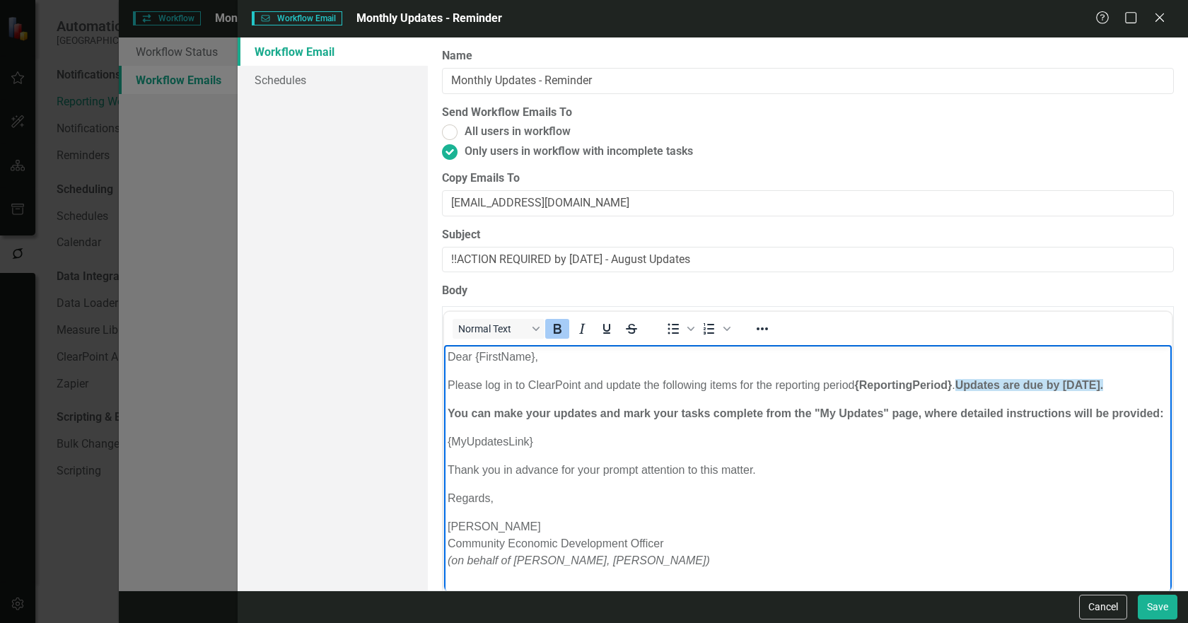
drag, startPoint x: 1070, startPoint y: 387, endPoint x: 1132, endPoint y: 386, distance: 62.2
click at [1103, 386] on strong "Updates are due by [DATE]." at bounding box center [1029, 385] width 148 height 12
click at [559, 416] on p "You can make your updates and mark your tasks complete from the "My Updates" pa…" at bounding box center [807, 413] width 721 height 17
click at [663, 407] on strong "You can make your updates and mark your tasks complete from the "My Updates" pa…" at bounding box center [805, 413] width 716 height 12
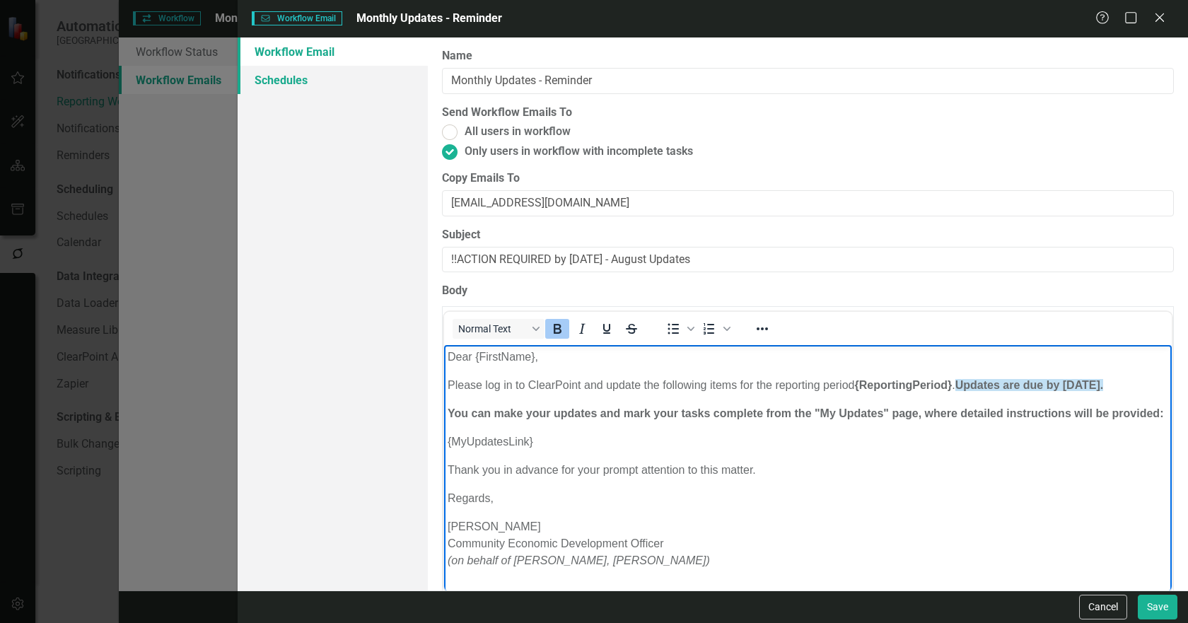
click at [293, 74] on link "Schedules" at bounding box center [333, 80] width 190 height 28
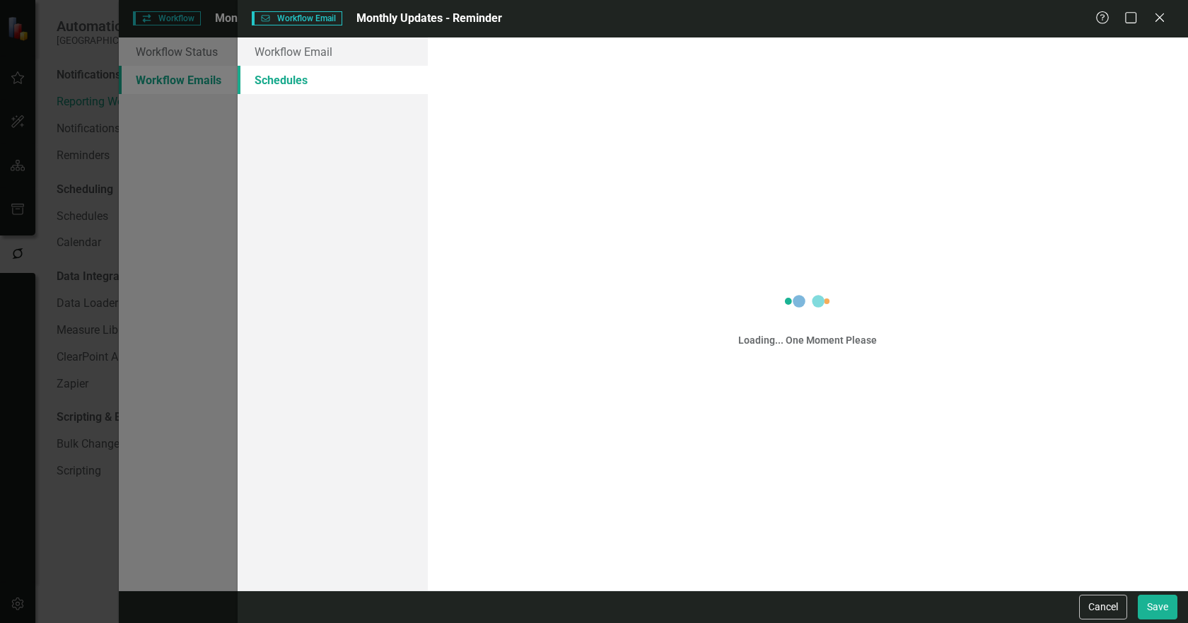
scroll to position [0, 0]
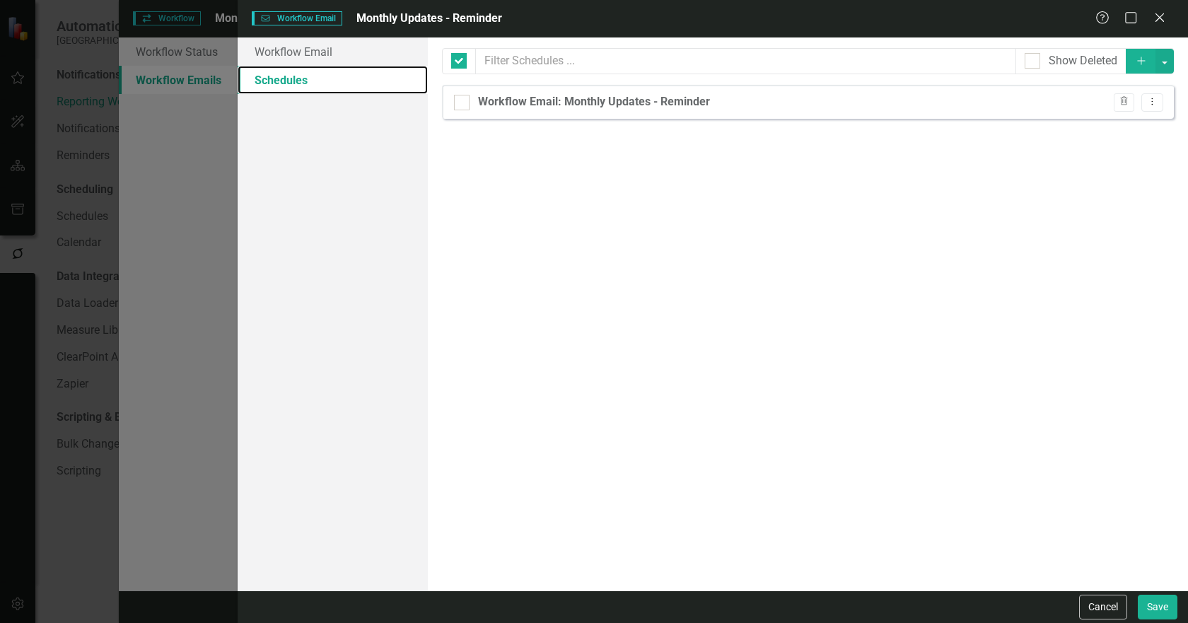
checkbox input "false"
click at [1150, 103] on icon "Dropdown Menu" at bounding box center [1152, 101] width 12 height 9
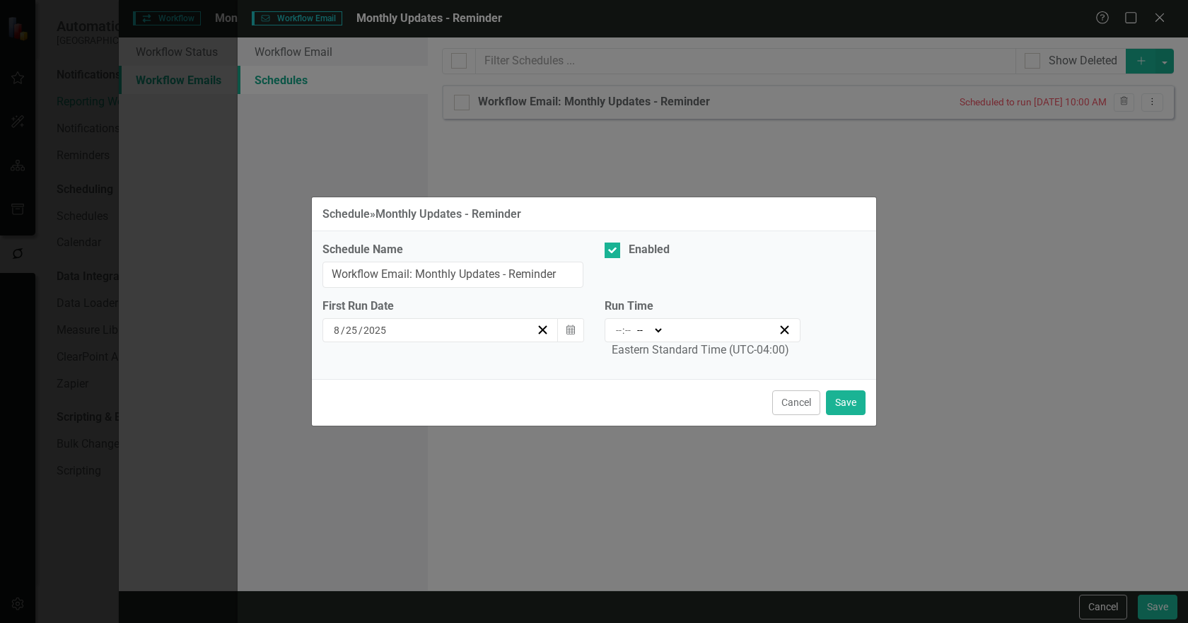
type input "10:00"
type input "10"
type input "0"
select select "am"
click at [483, 336] on div "[DATE]" at bounding box center [434, 330] width 204 height 14
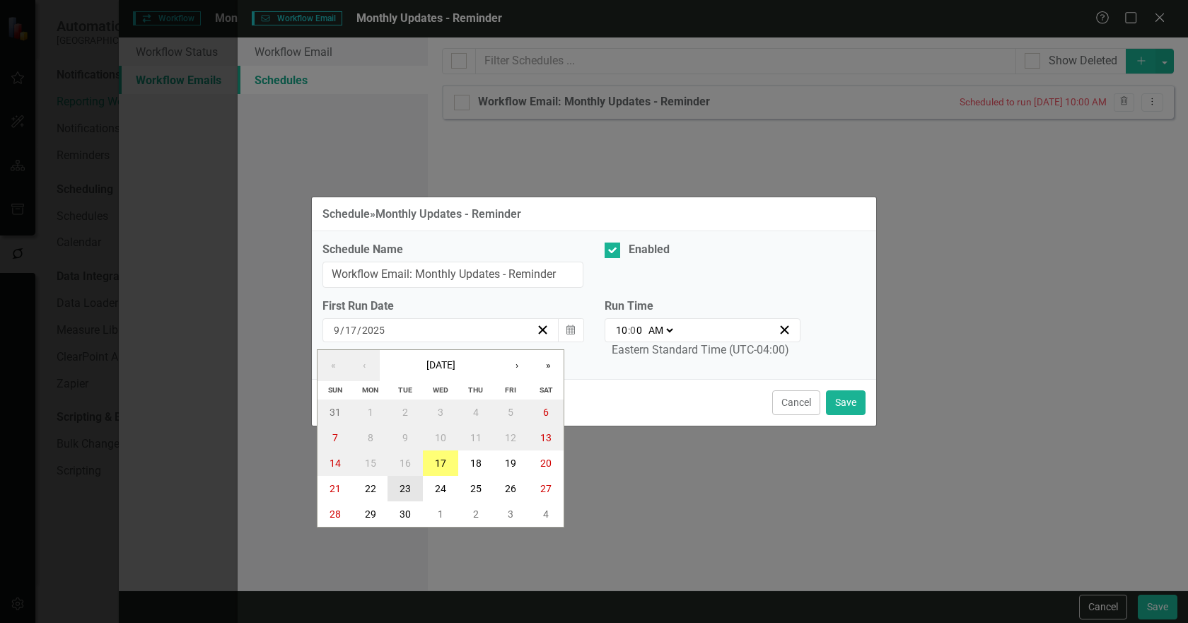
click at [404, 491] on abbr "23" at bounding box center [405, 488] width 11 height 11
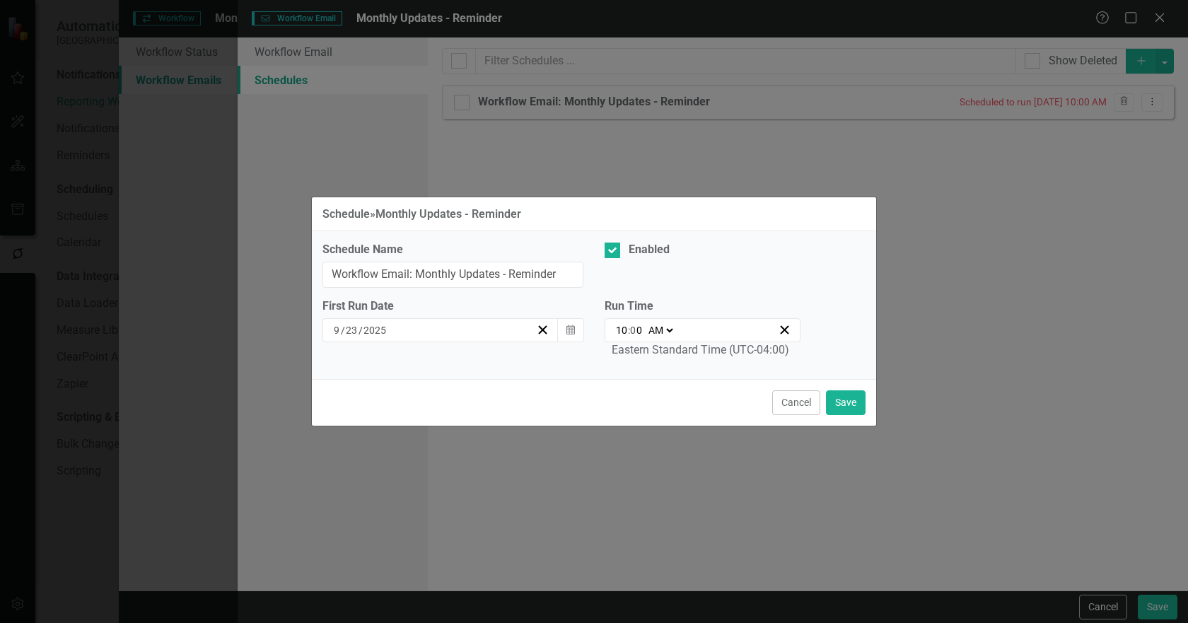
click at [668, 327] on select "AM PM" at bounding box center [660, 330] width 30 height 14
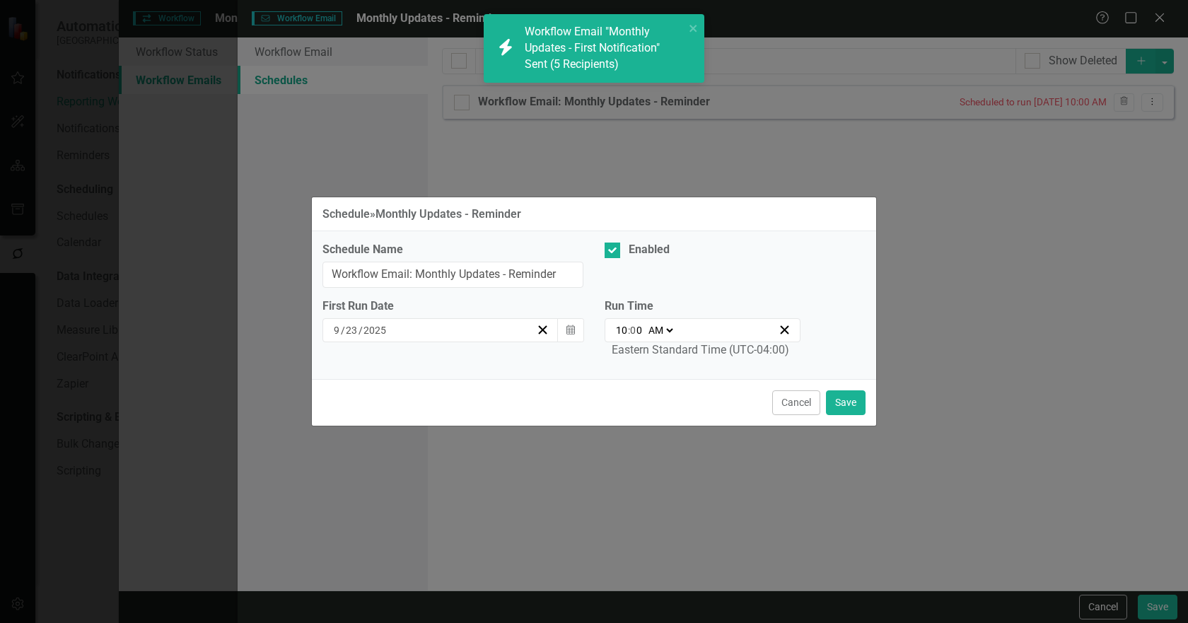
click at [668, 327] on select "AM PM" at bounding box center [660, 330] width 30 height 14
click at [615, 328] on input "10" at bounding box center [621, 330] width 13 height 14
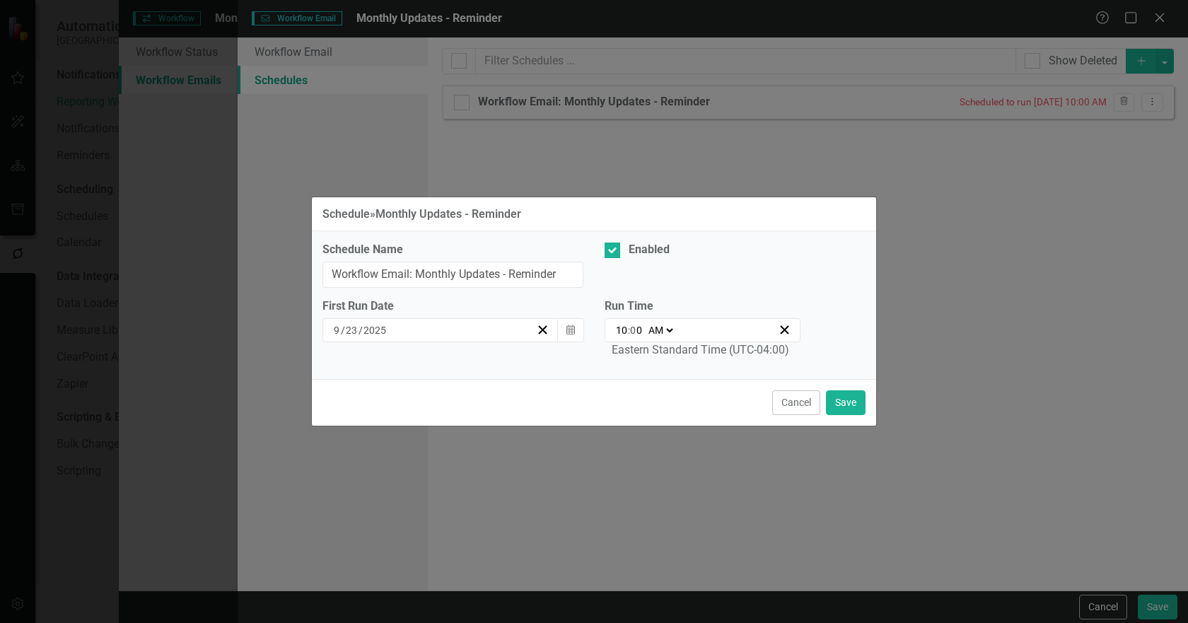
type input "09:00"
type input "9"
type input "09:03"
type input "3"
type input "09:30"
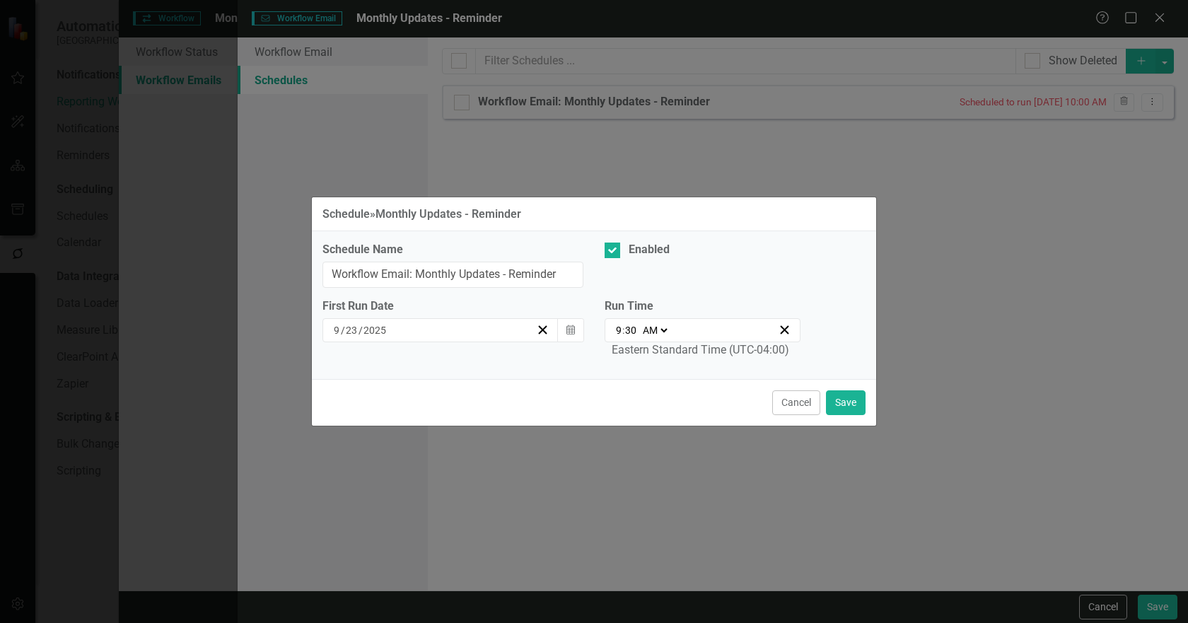
type input "30"
click at [500, 403] on div "Cancel Save" at bounding box center [594, 402] width 564 height 47
click at [845, 408] on button "Save" at bounding box center [846, 402] width 40 height 25
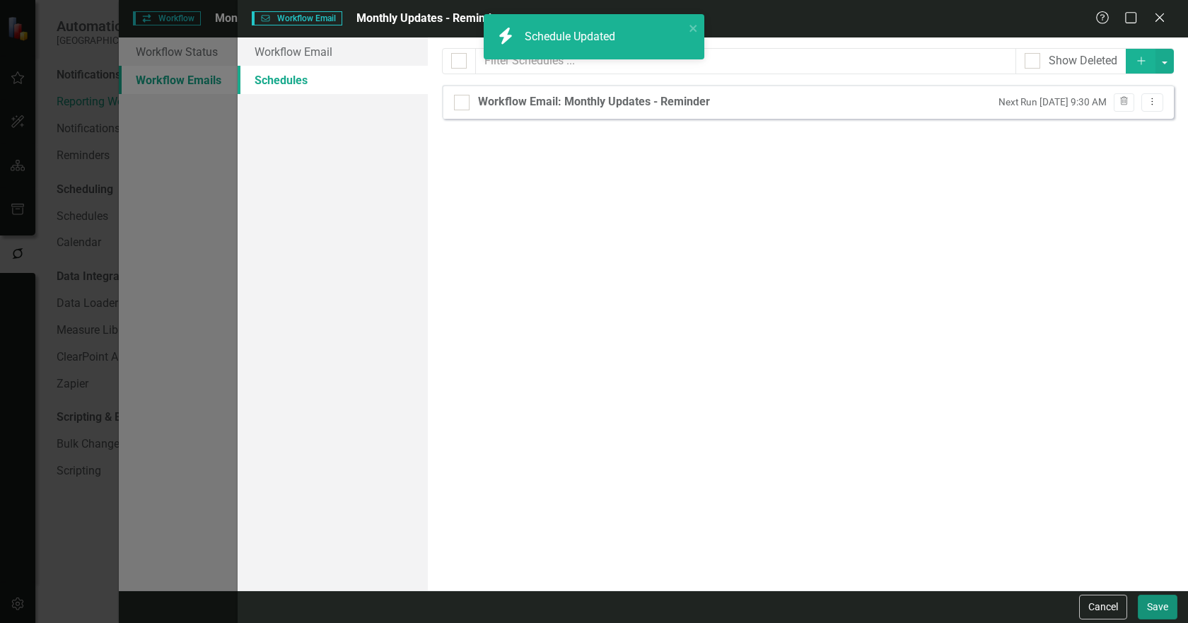
click at [1158, 603] on button "Save" at bounding box center [1158, 607] width 40 height 25
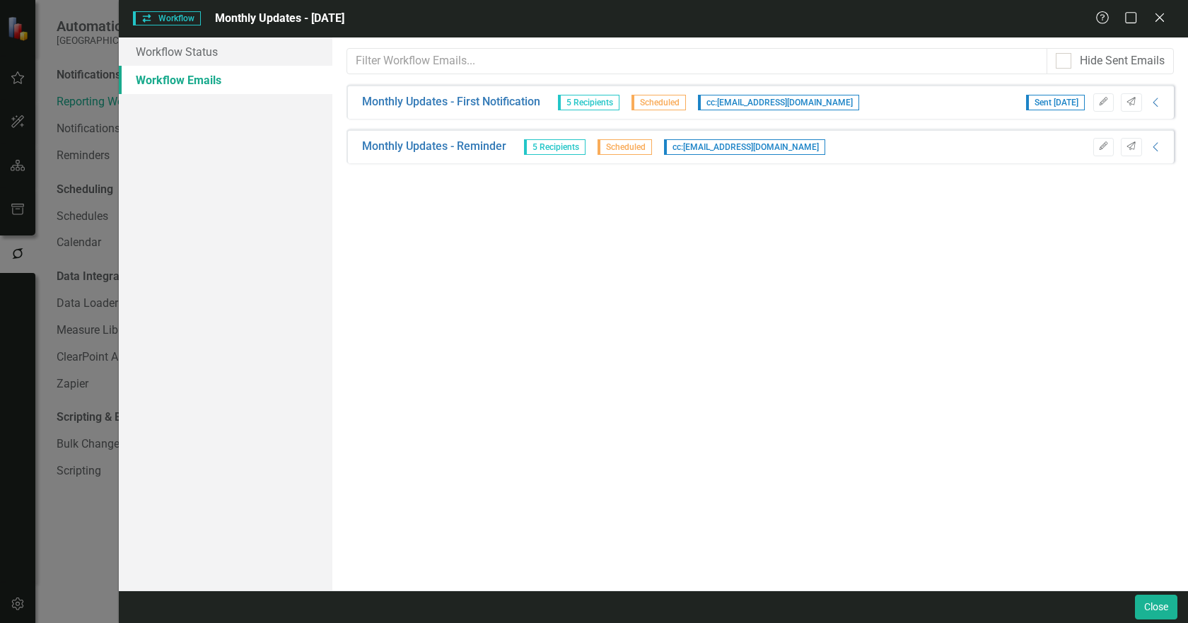
drag, startPoint x: 511, startPoint y: 438, endPoint x: 620, endPoint y: 453, distance: 110.7
click at [515, 440] on div "Hide Sent Emails Sorry, no results found. Monthly Updates - First Notification …" at bounding box center [760, 313] width 856 height 553
click at [1150, 600] on button "Close" at bounding box center [1156, 607] width 42 height 25
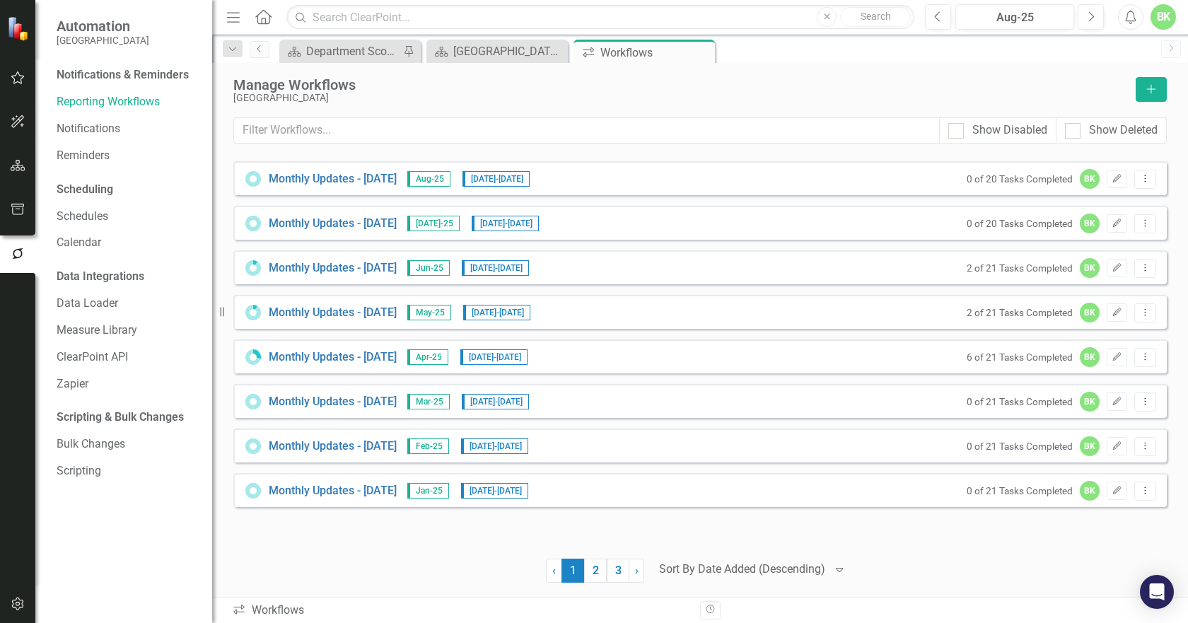
click at [457, 567] on div at bounding box center [389, 571] width 313 height 24
click at [397, 173] on link "Monthly Updates - [DATE]" at bounding box center [333, 179] width 128 height 16
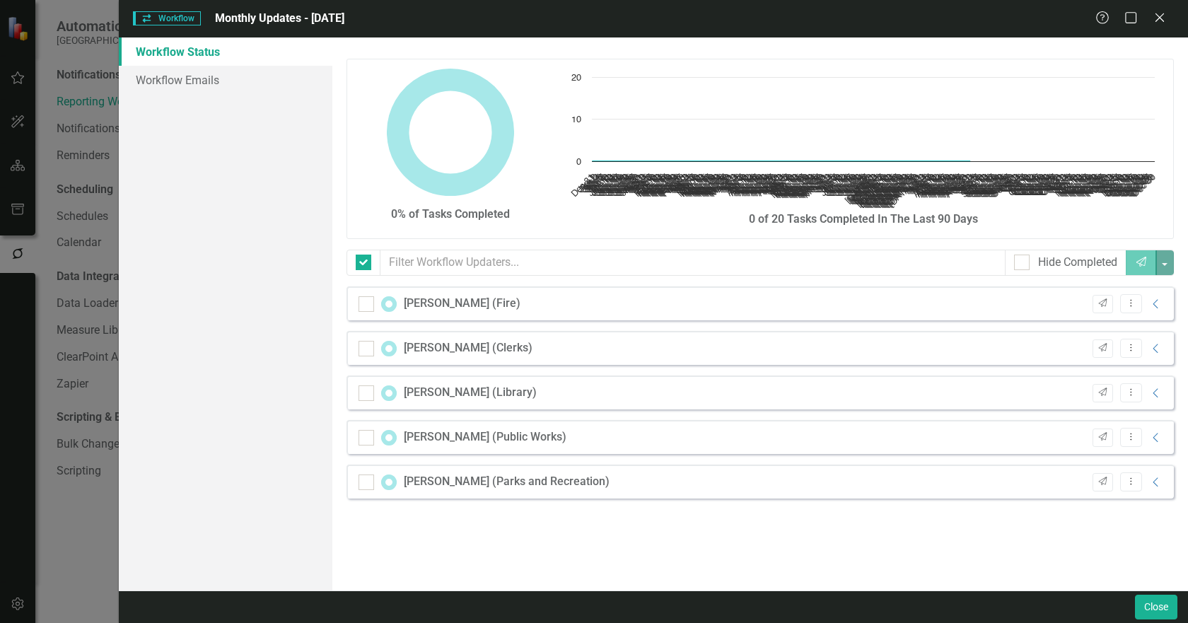
checkbox input "false"
click at [194, 88] on link "Workflow Emails" at bounding box center [226, 80] width 214 height 28
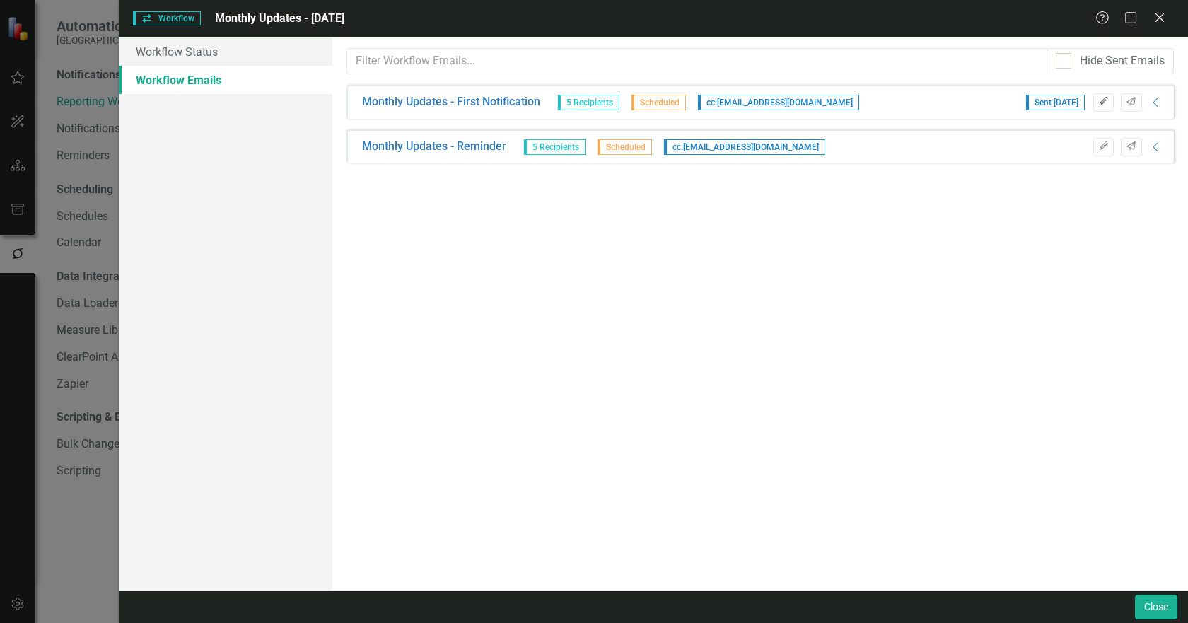
click at [1101, 103] on icon "button" at bounding box center [1103, 101] width 8 height 8
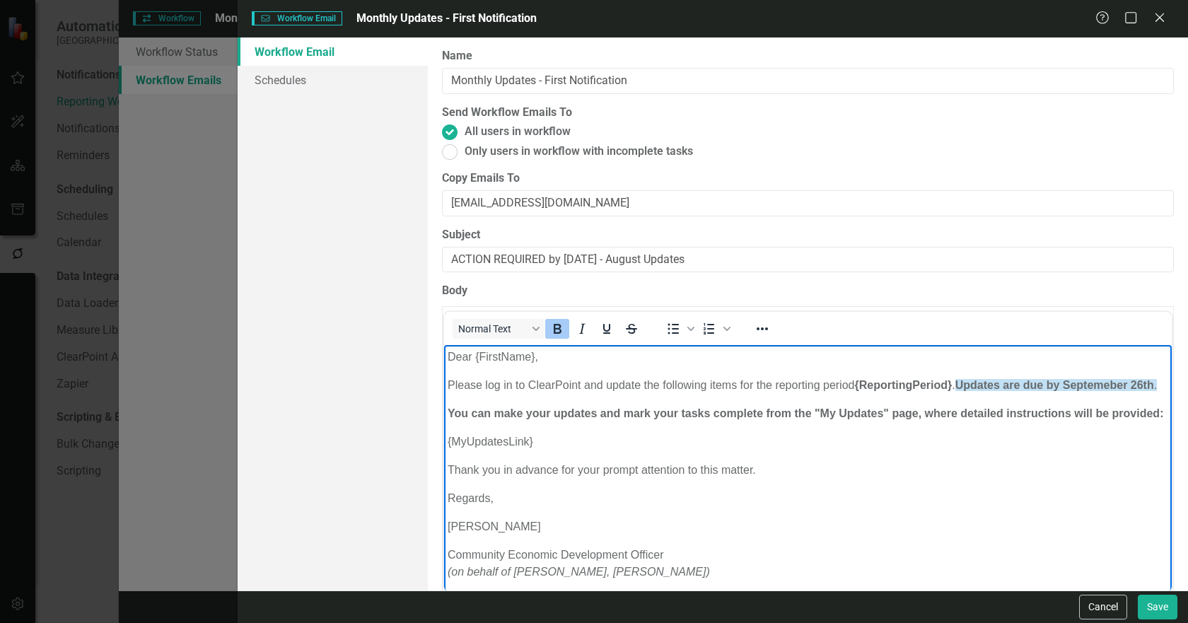
click at [1107, 383] on strong "Updates are due by Septemeber 26th" at bounding box center [1054, 385] width 199 height 12
drag, startPoint x: 1111, startPoint y: 384, endPoint x: 1120, endPoint y: 390, distance: 10.8
click at [1112, 385] on strong "Updates are due by Septemeber 26th" at bounding box center [1054, 385] width 199 height 12
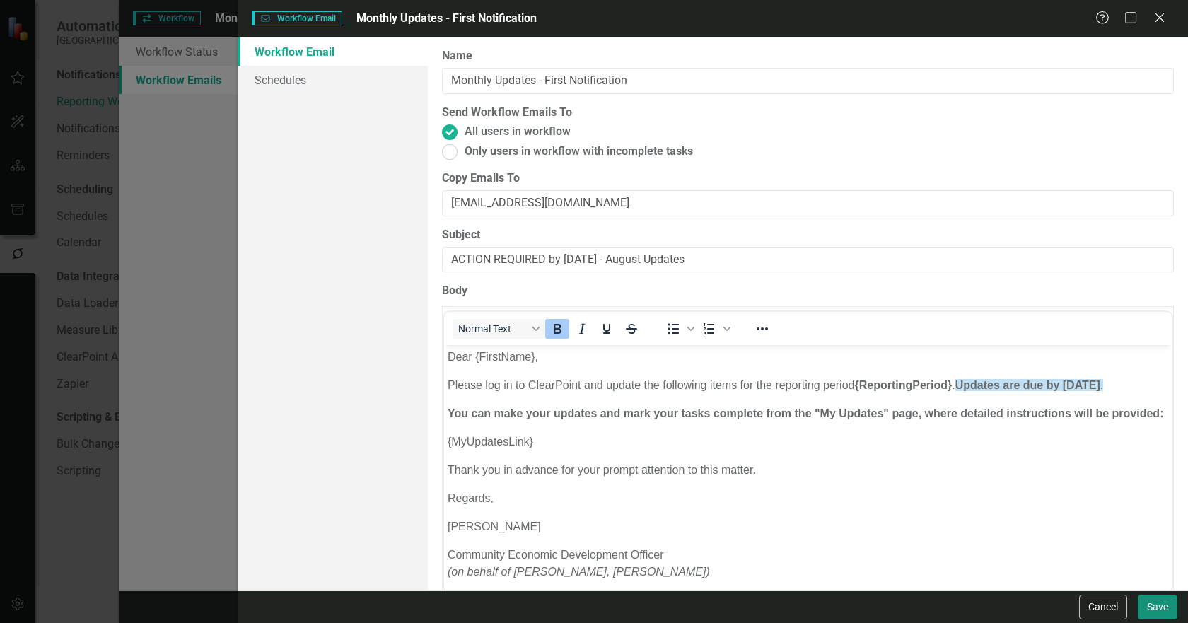
click at [1156, 610] on button "Save" at bounding box center [1158, 607] width 40 height 25
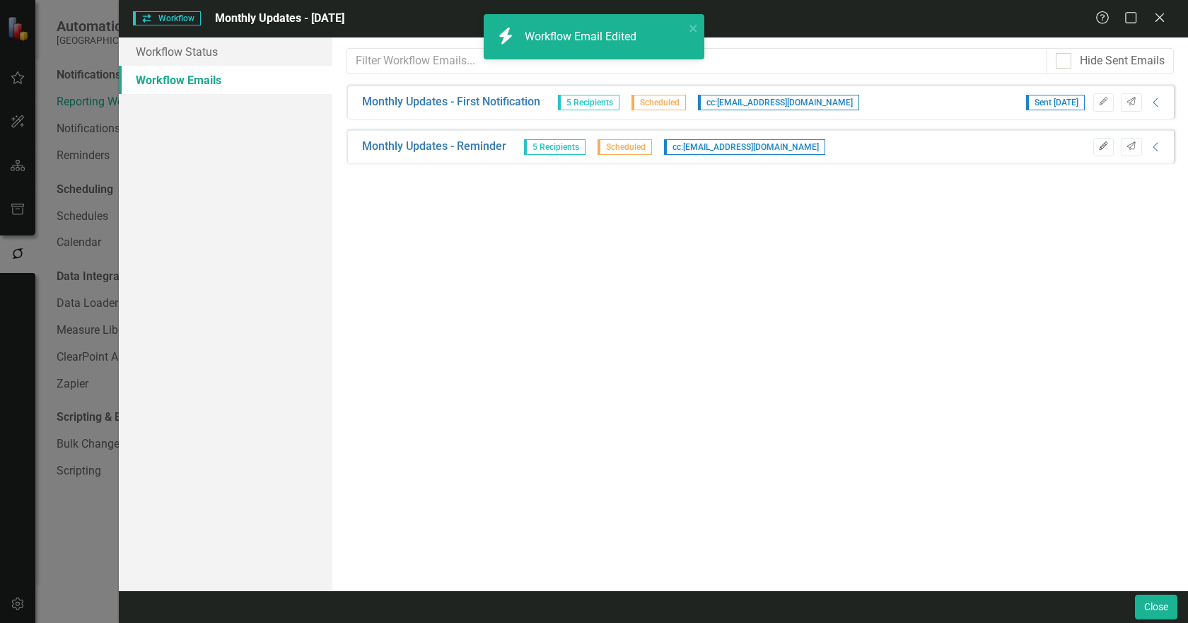
click at [1096, 145] on button "Edit" at bounding box center [1103, 147] width 21 height 18
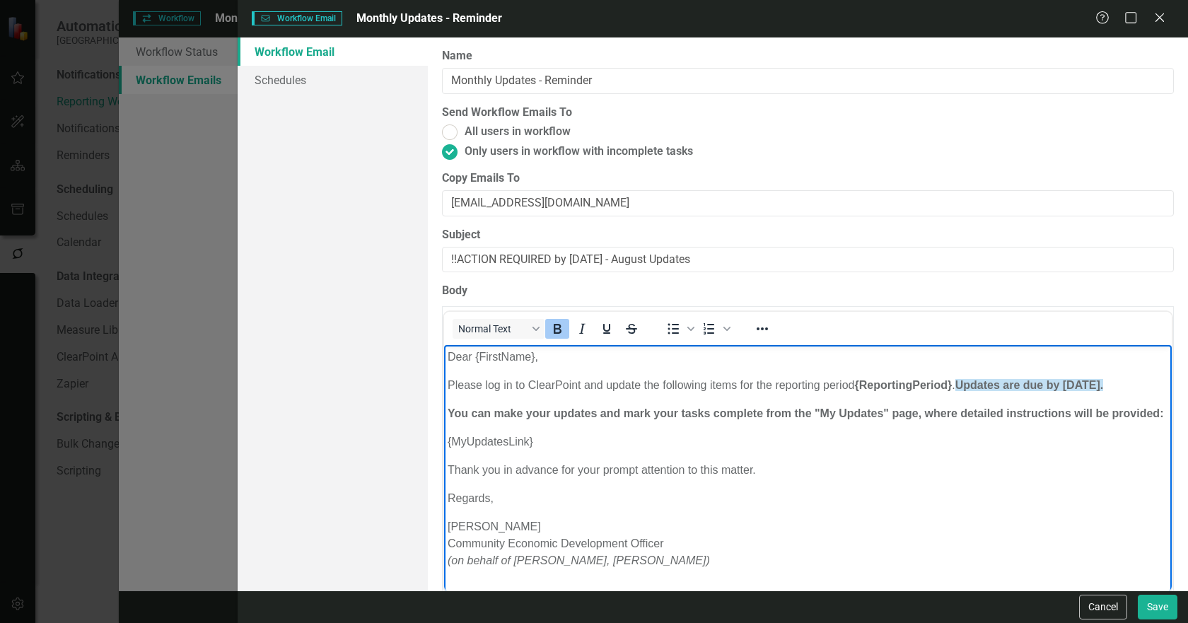
click at [559, 419] on strong "You can make your updates and mark your tasks complete from the "My Updates" pa…" at bounding box center [805, 413] width 716 height 12
click at [1165, 621] on div "Cancel Save" at bounding box center [713, 606] width 950 height 33
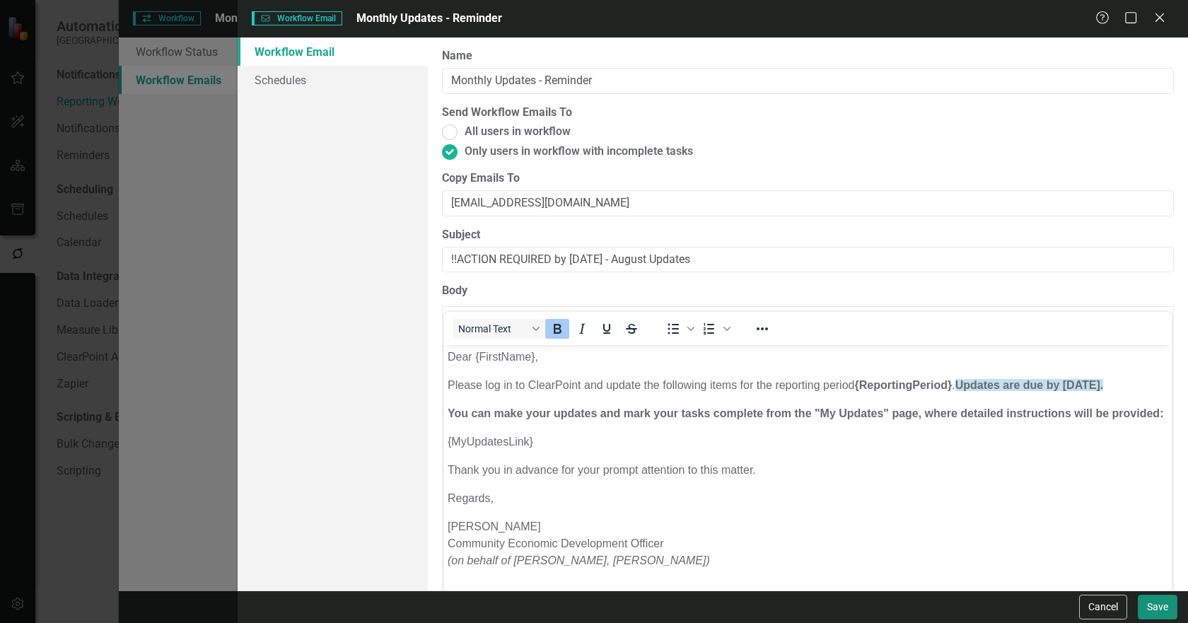
click at [1155, 610] on button "Save" at bounding box center [1158, 607] width 40 height 25
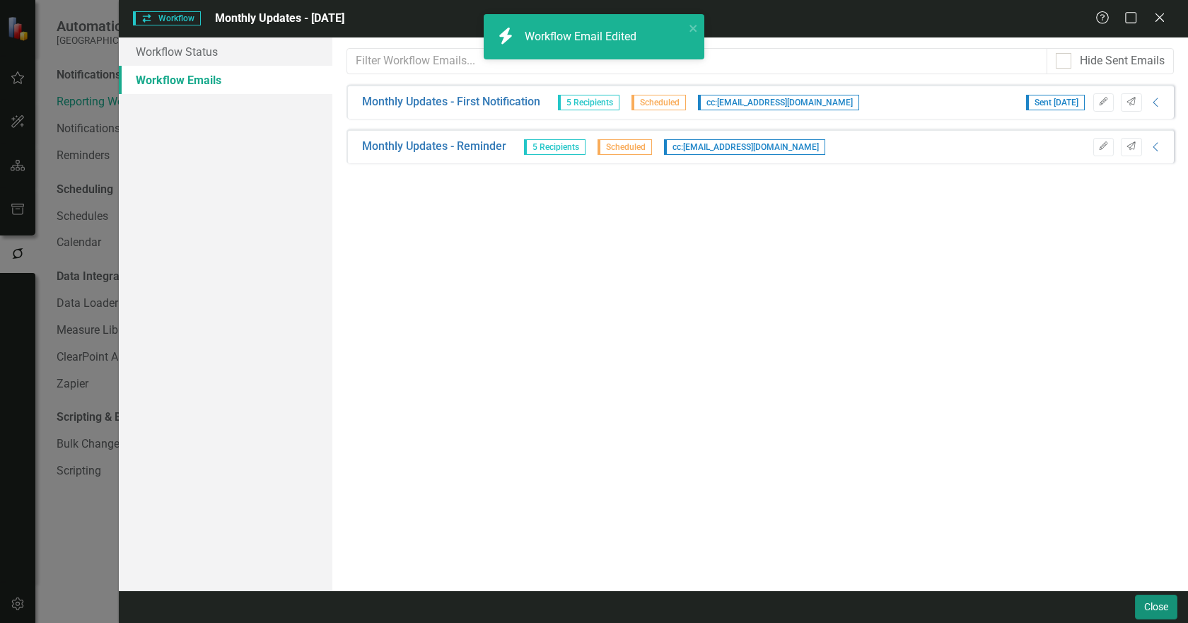
click at [1151, 599] on button "Close" at bounding box center [1156, 607] width 42 height 25
